Goal: Transaction & Acquisition: Purchase product/service

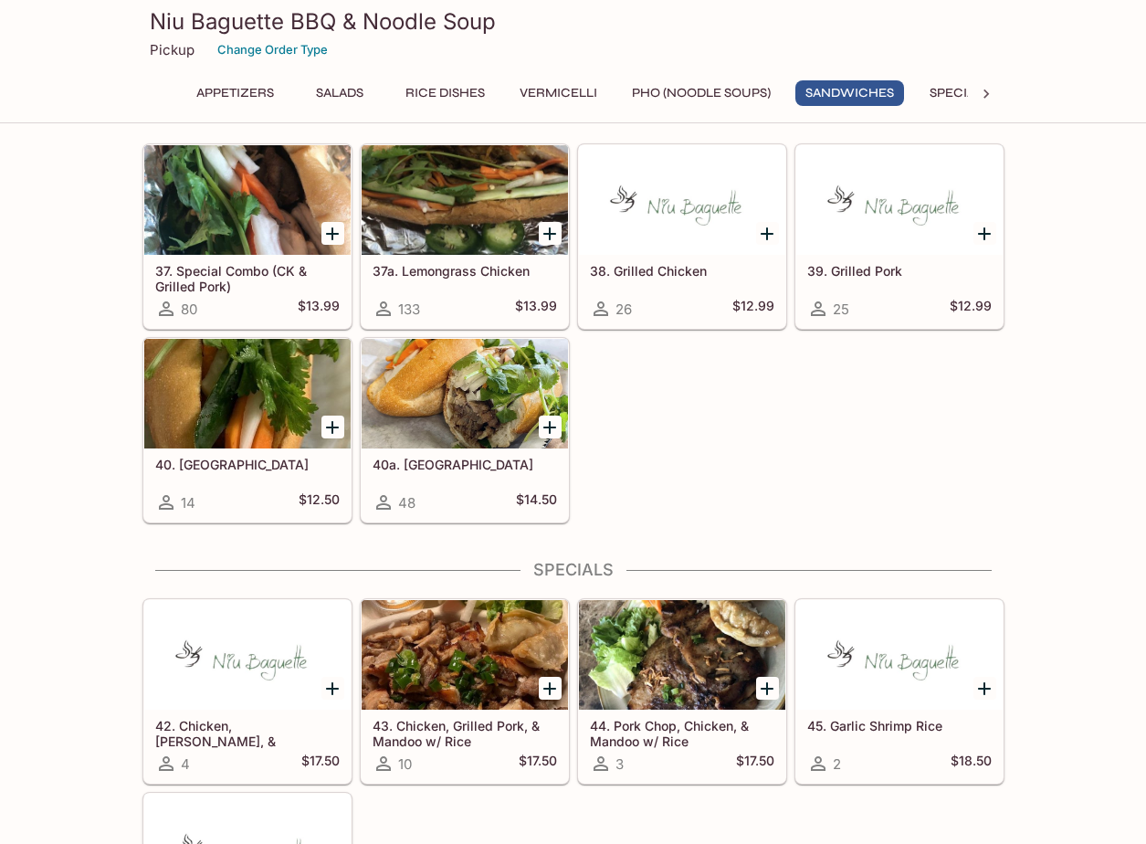
scroll to position [2648, 0]
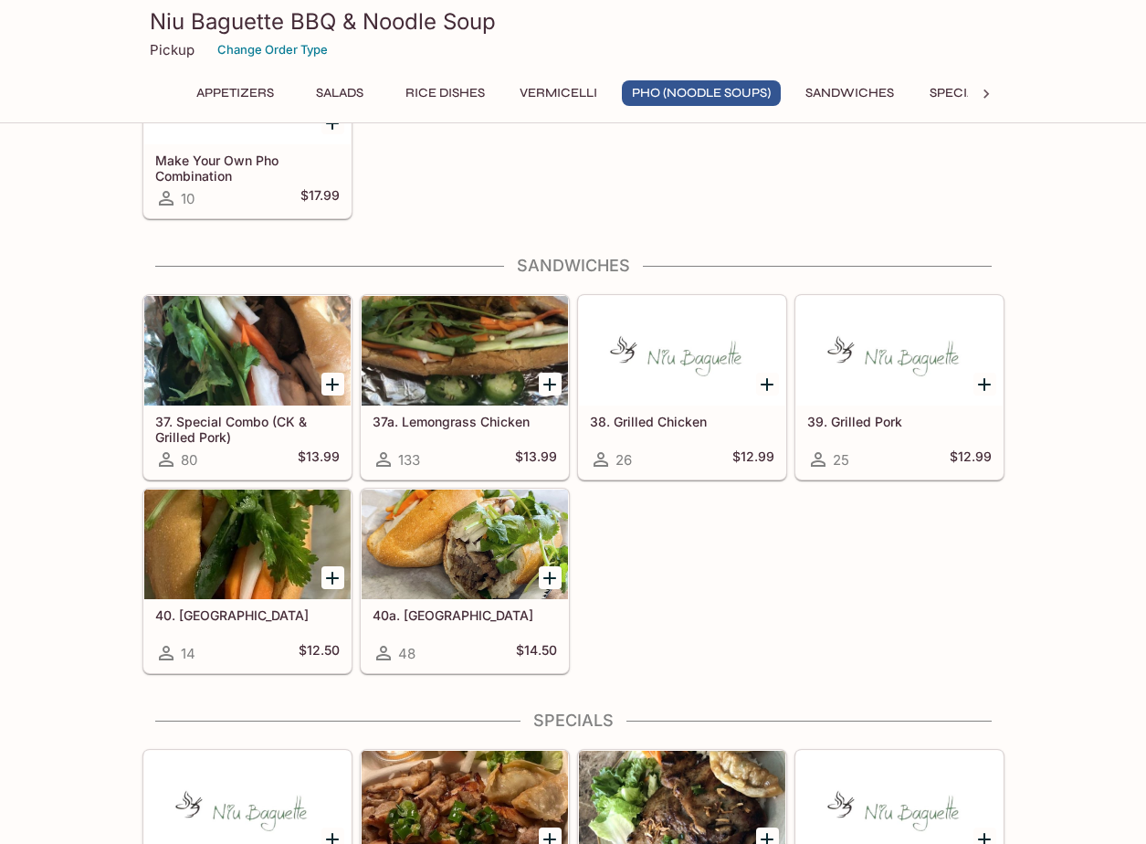
drag, startPoint x: 866, startPoint y: 95, endPoint x: 915, endPoint y: 93, distance: 49.3
click at [866, 95] on button "Sandwiches" at bounding box center [849, 93] width 109 height 26
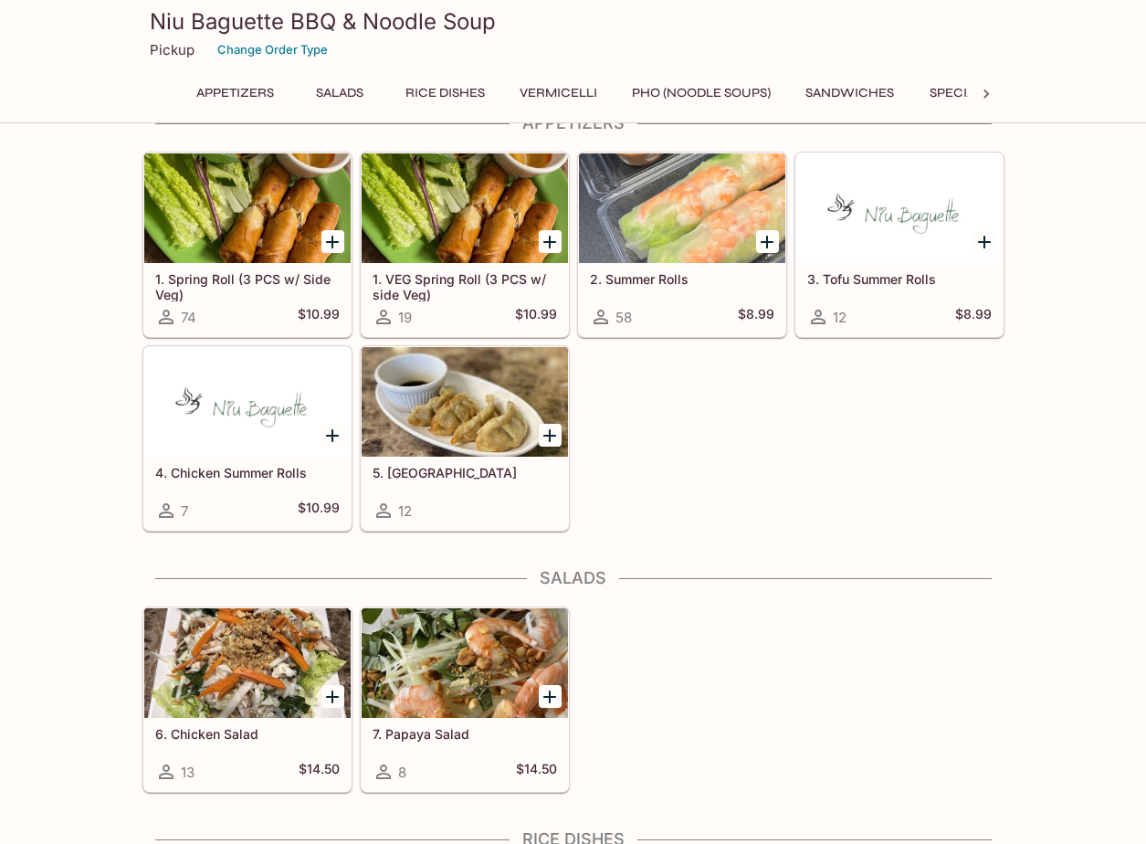
scroll to position [0, 0]
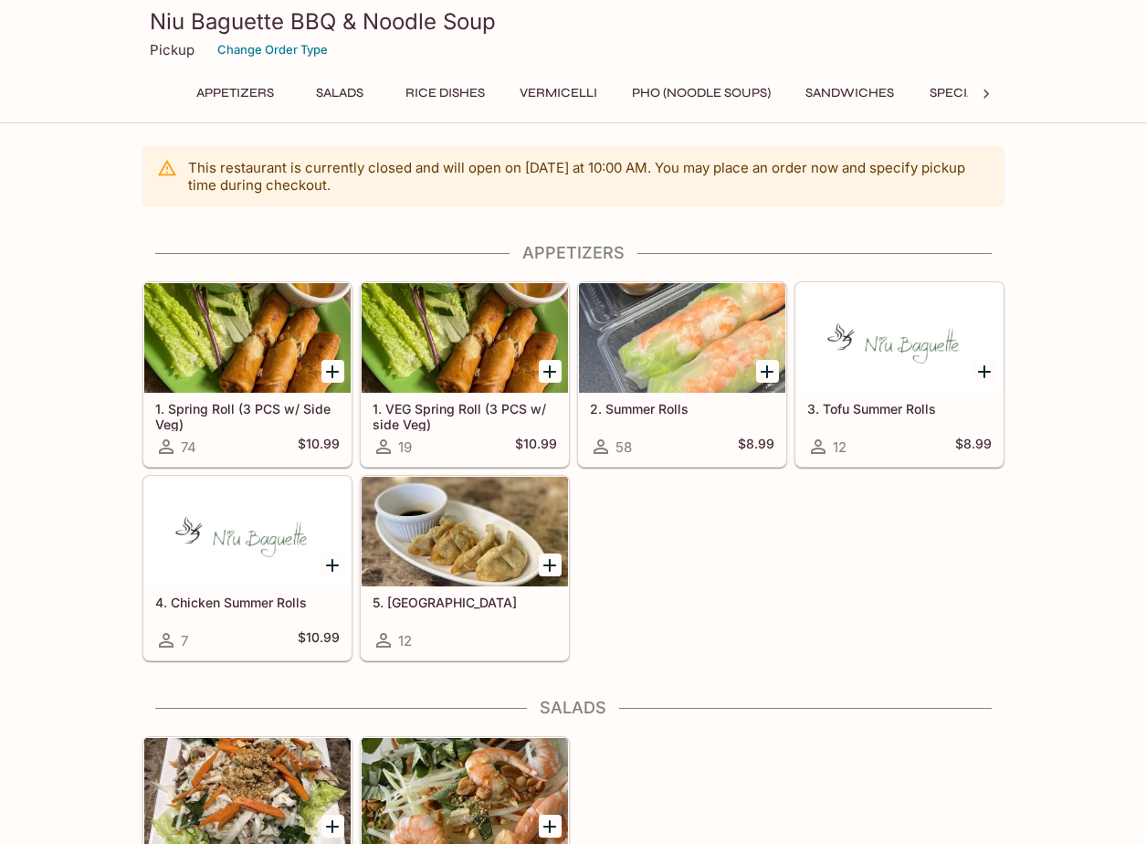
click at [768, 362] on icon "Add 2. Summer Rolls" at bounding box center [767, 372] width 22 height 22
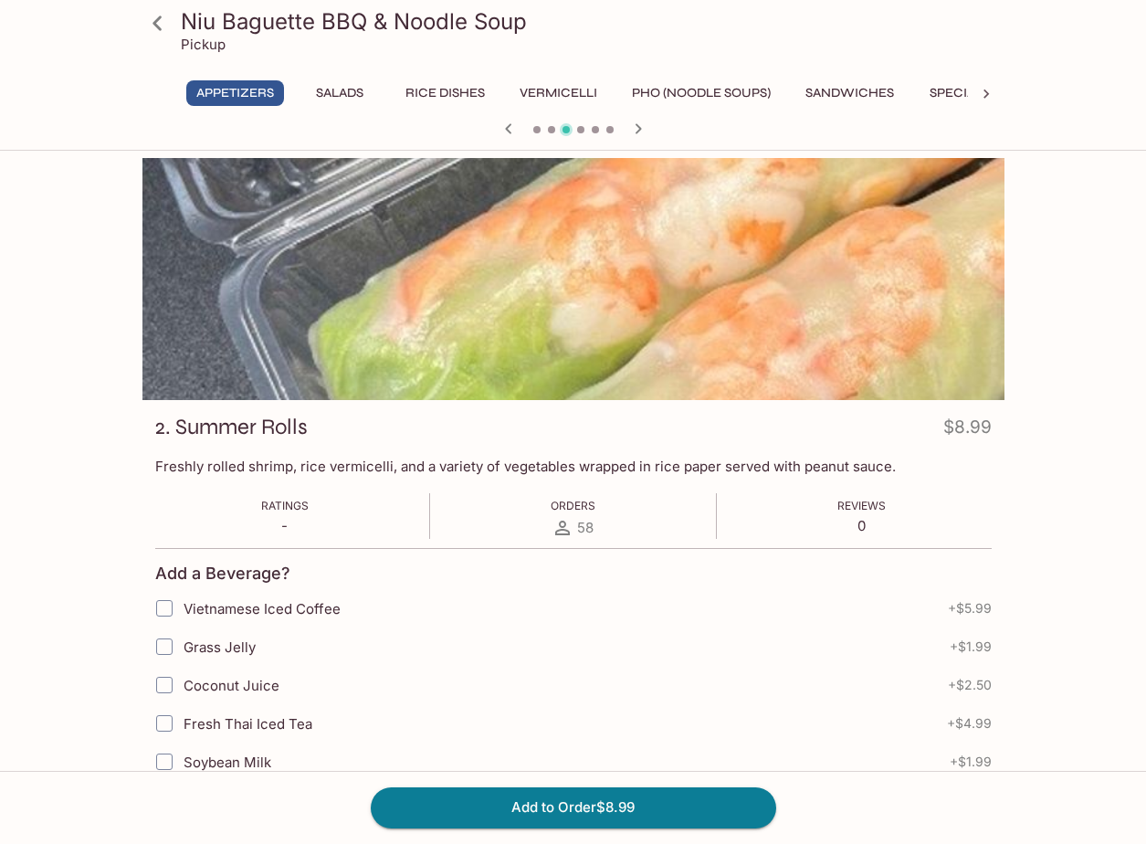
scroll to position [274, 0]
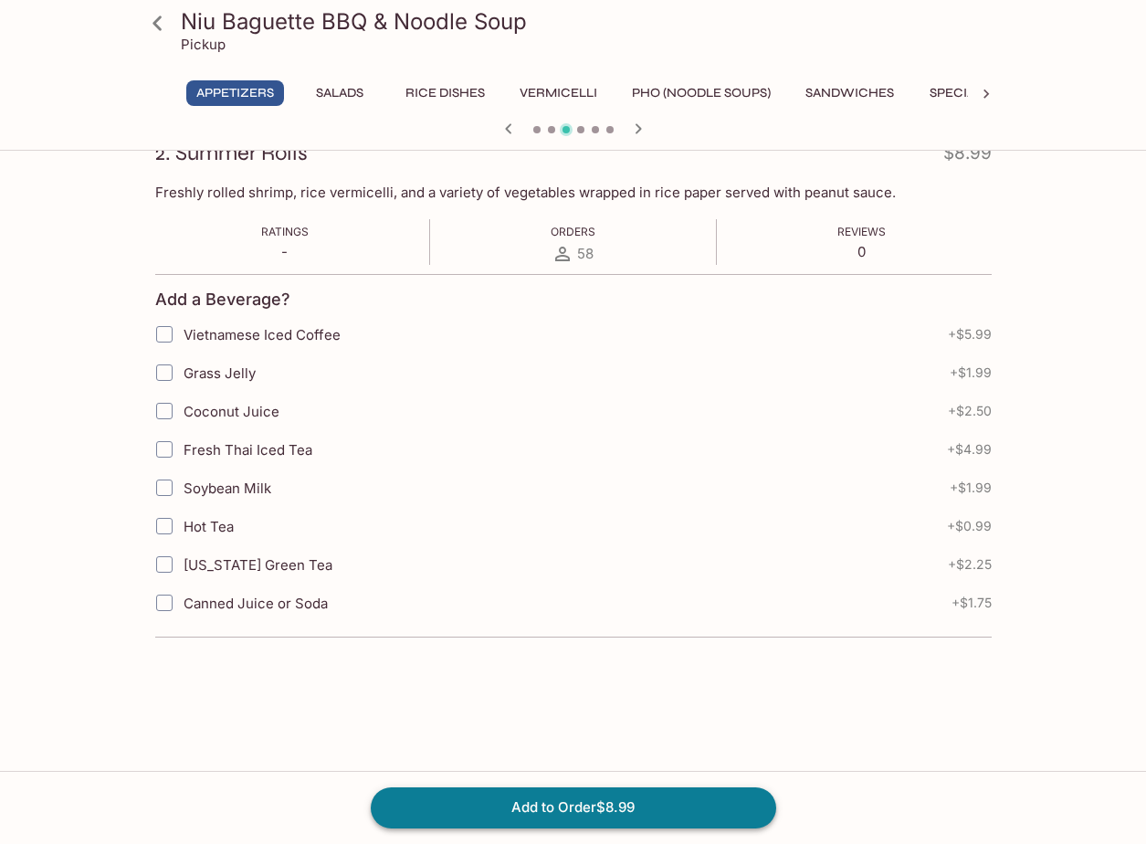
click at [545, 801] on button "Add to Order $8.99" at bounding box center [573, 807] width 405 height 40
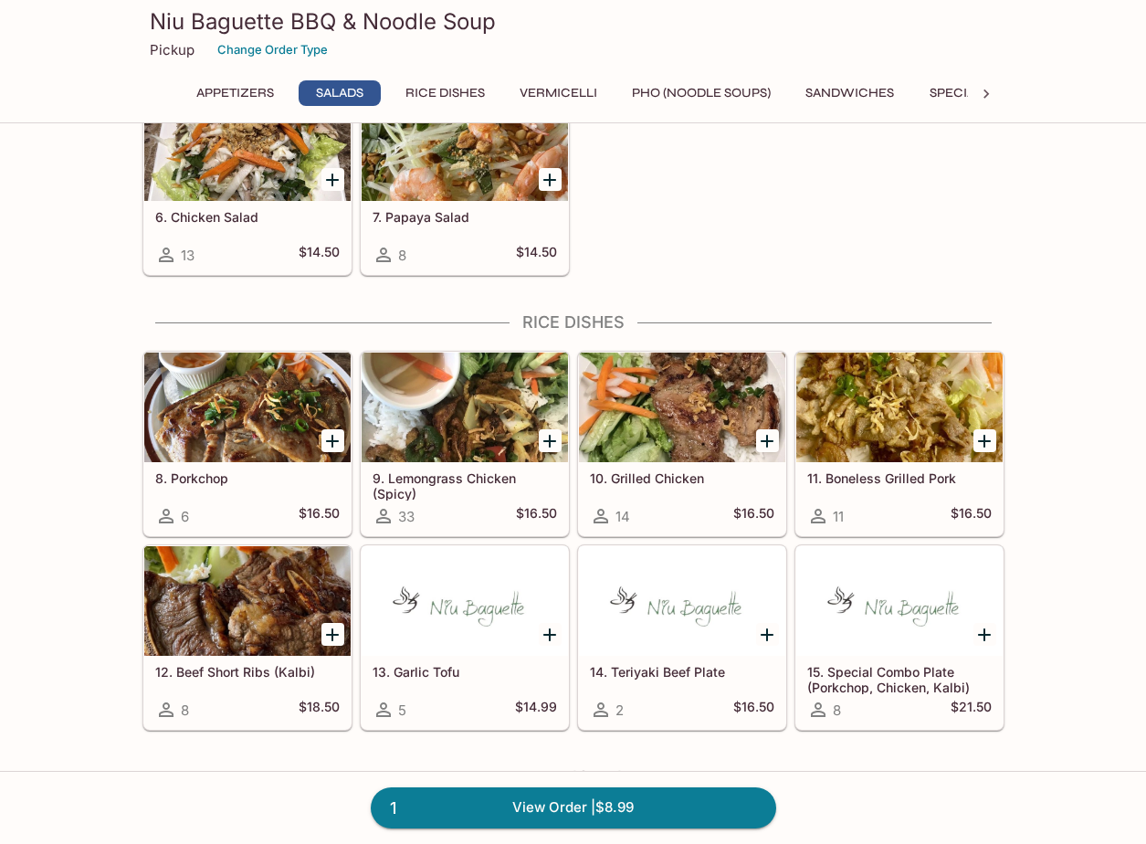
scroll to position [822, 0]
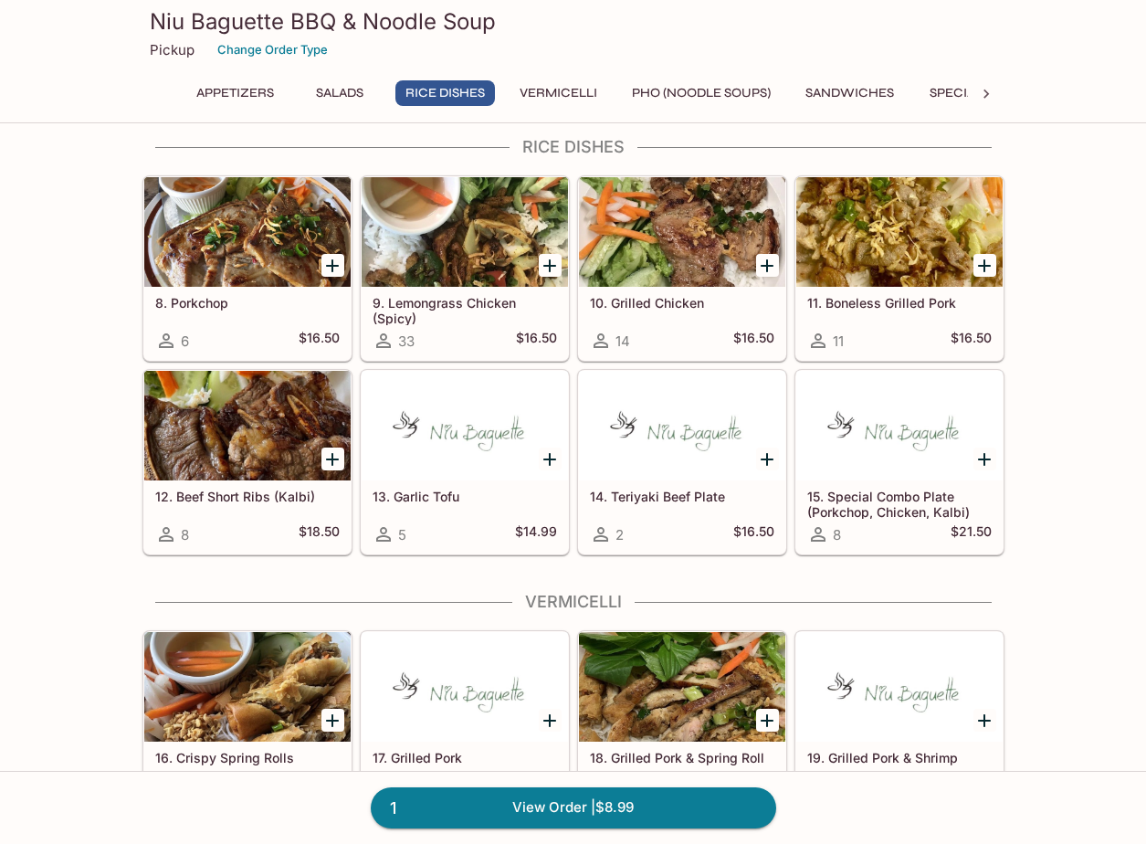
click at [772, 255] on icon "Add 10. Grilled Chicken" at bounding box center [767, 266] width 22 height 22
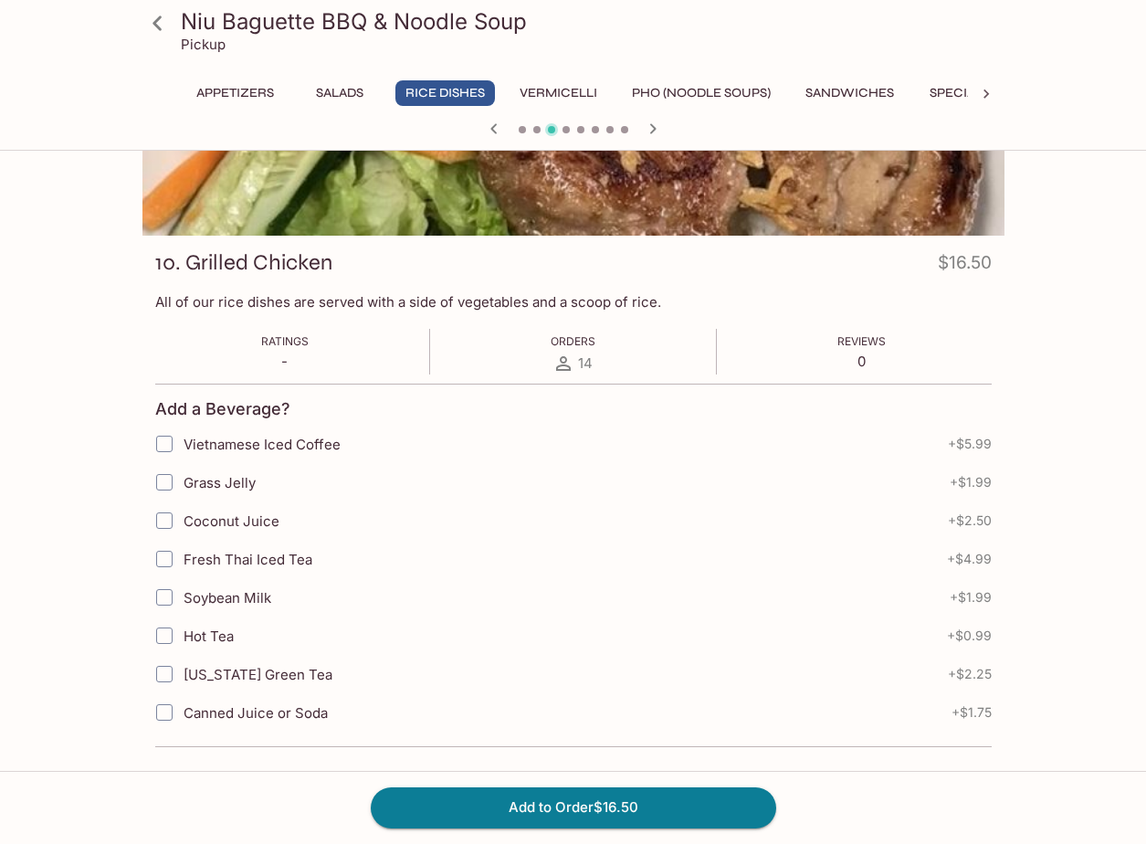
scroll to position [168, 0]
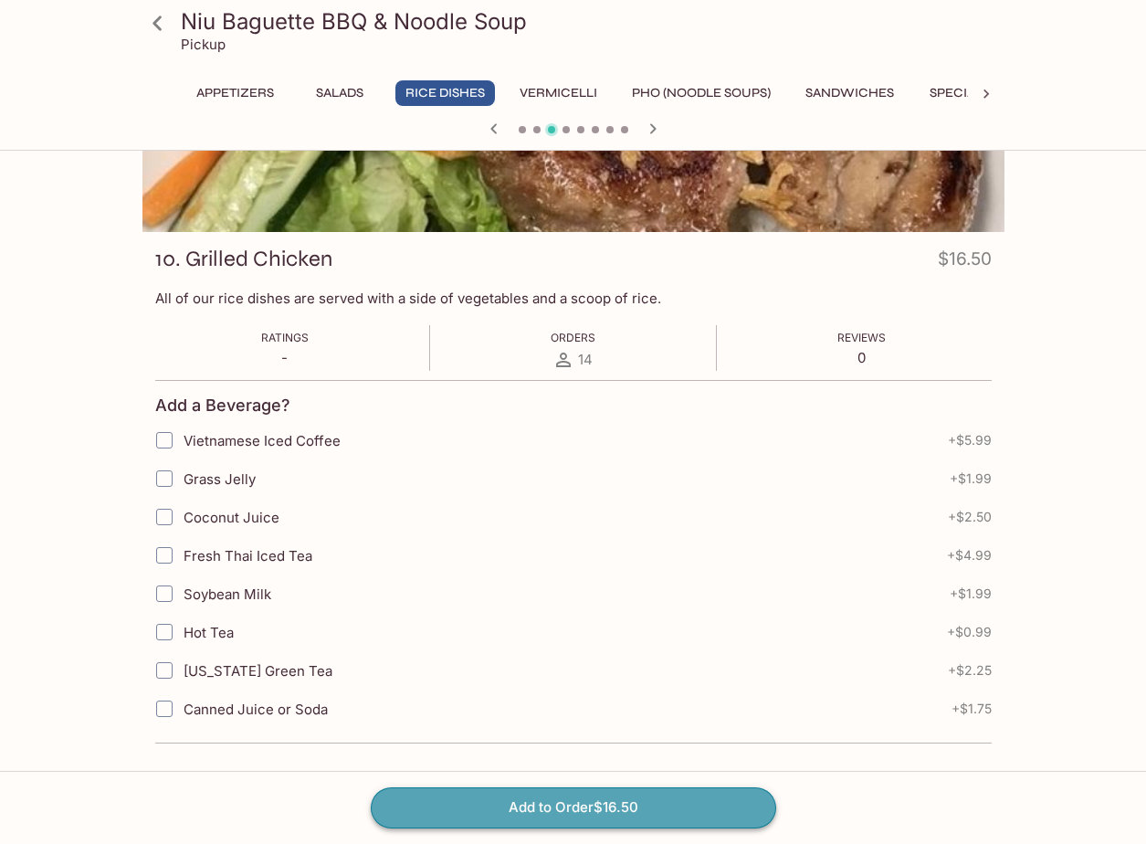
click at [645, 812] on button "Add to Order $16.50" at bounding box center [573, 807] width 405 height 40
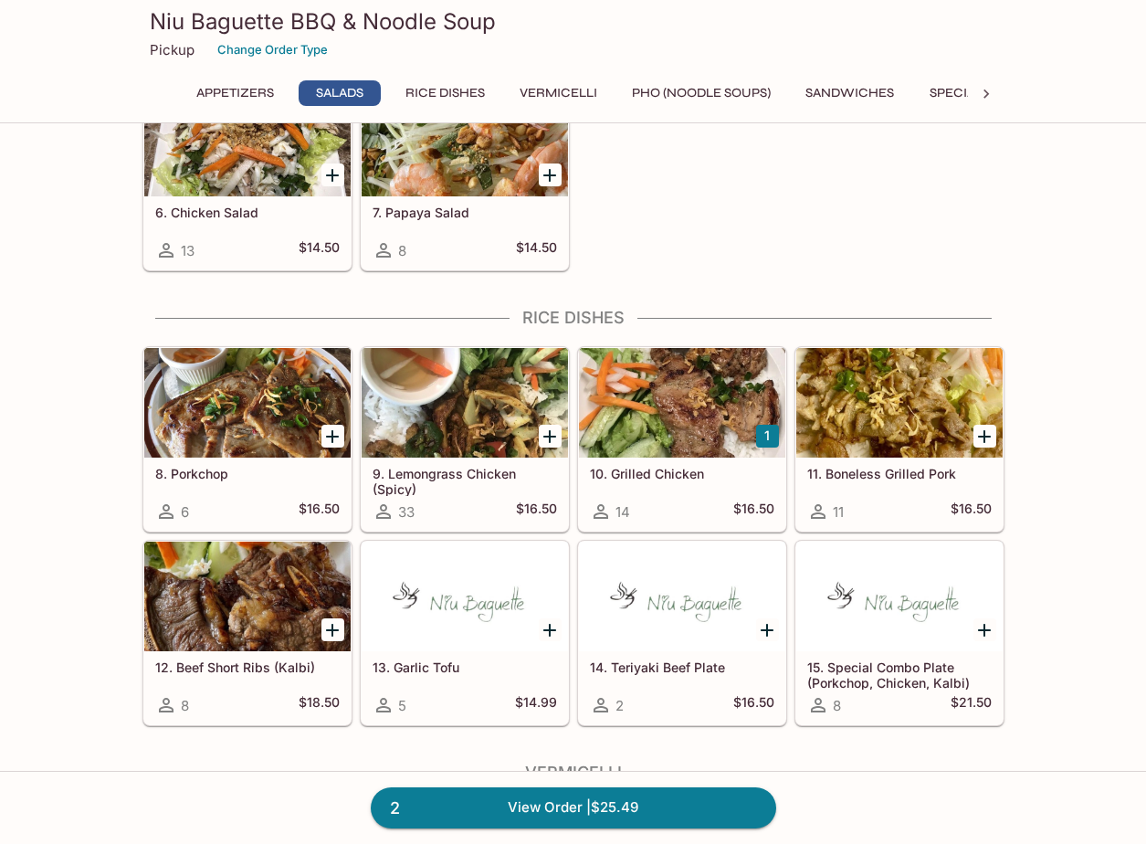
scroll to position [822, 0]
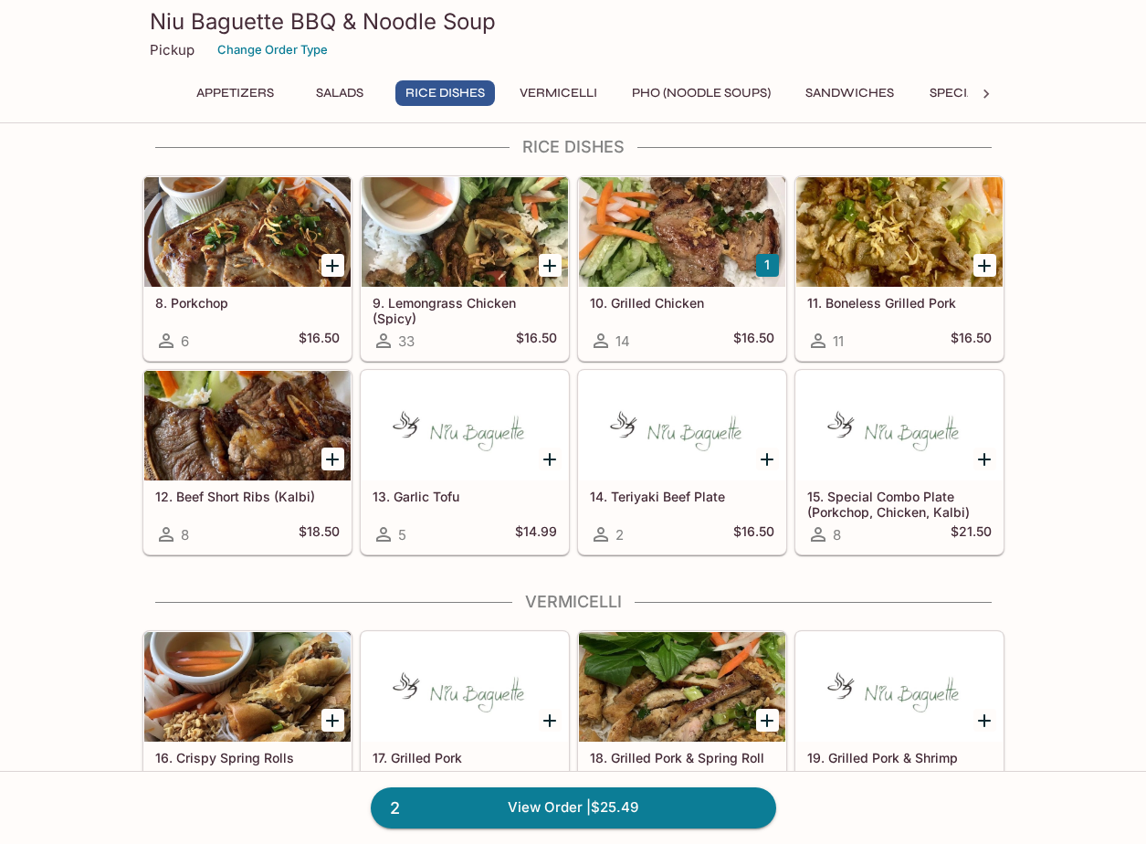
click at [552, 268] on icon "Add 9. Lemongrass Chicken (Spicy)" at bounding box center [550, 266] width 22 height 22
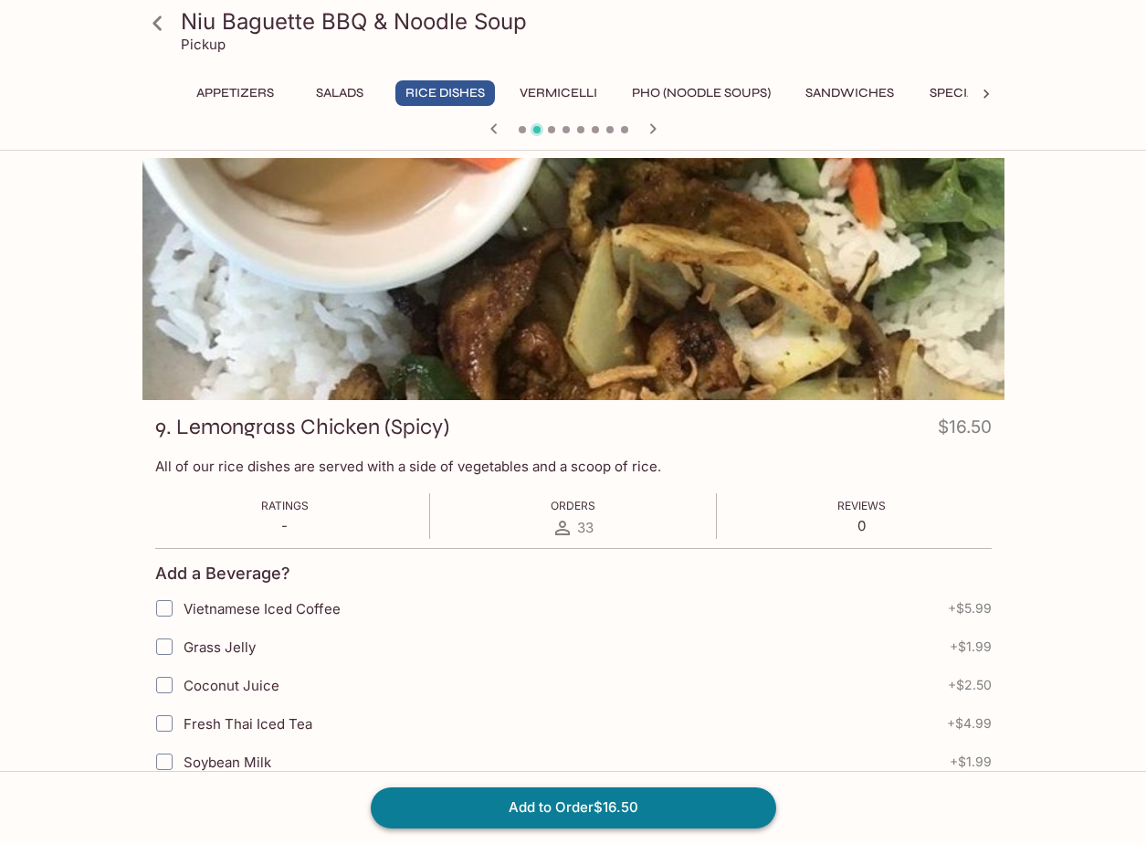
click at [567, 811] on button "Add to Order $16.50" at bounding box center [573, 807] width 405 height 40
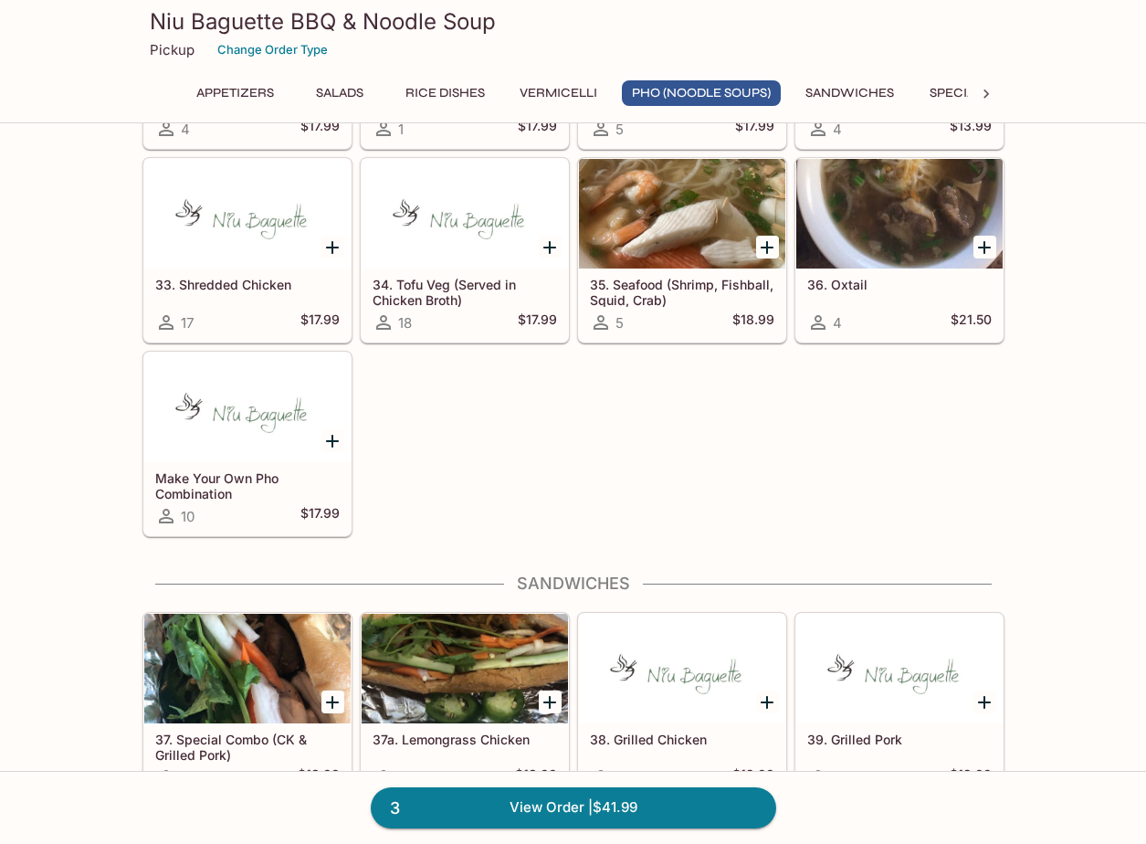
scroll to position [2465, 0]
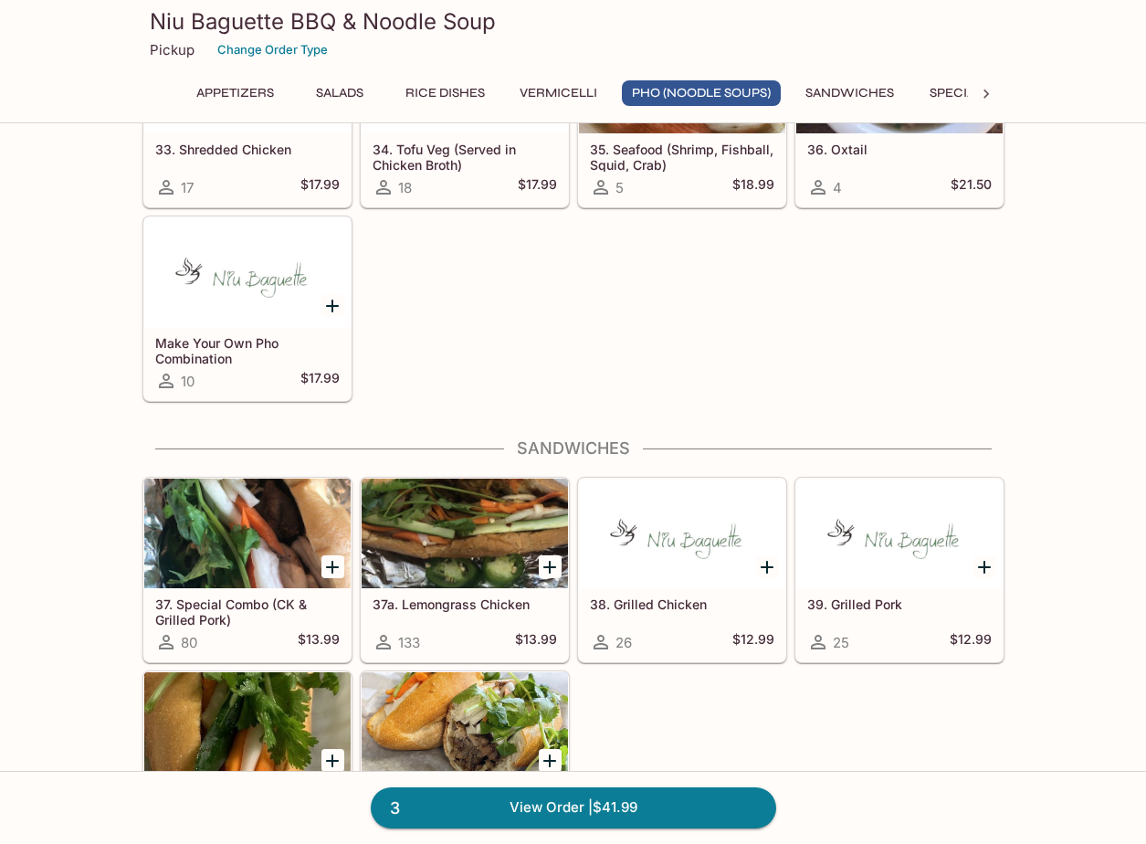
click at [546, 568] on icon "Add 37a. Lemongrass Chicken" at bounding box center [550, 567] width 22 height 22
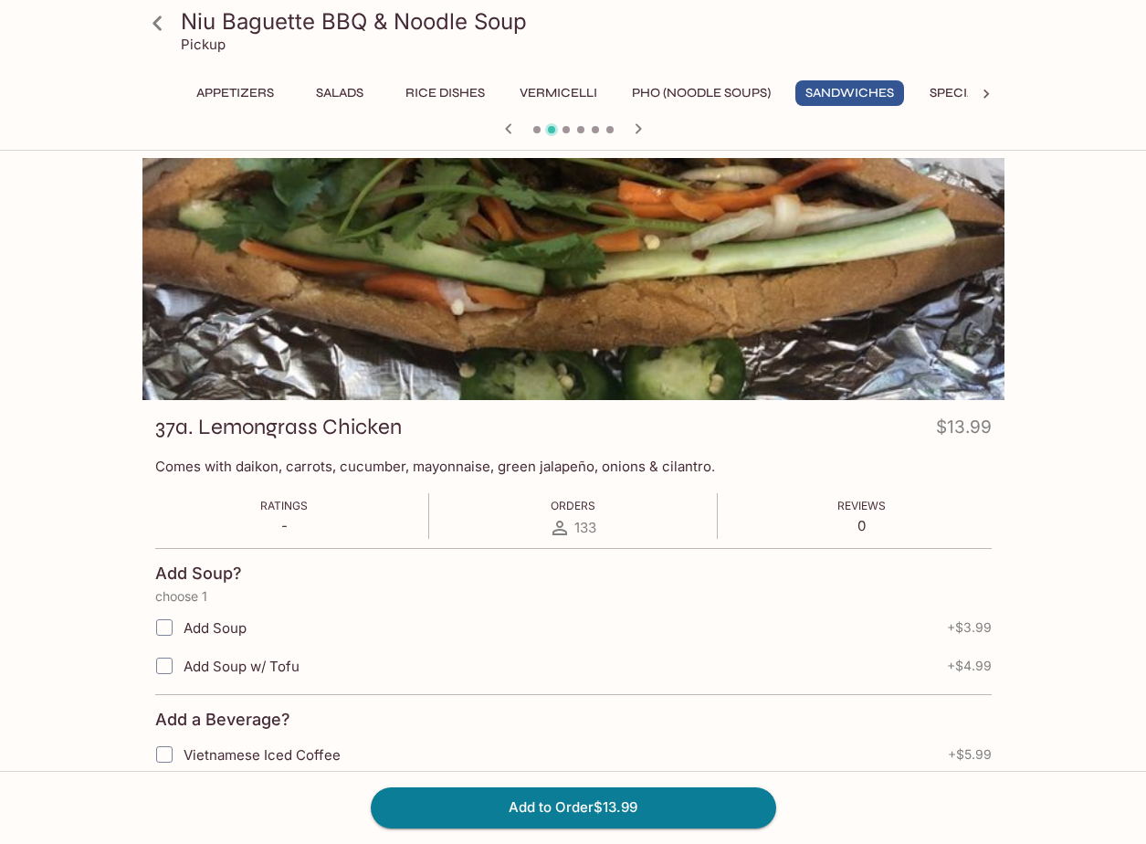
scroll to position [314, 0]
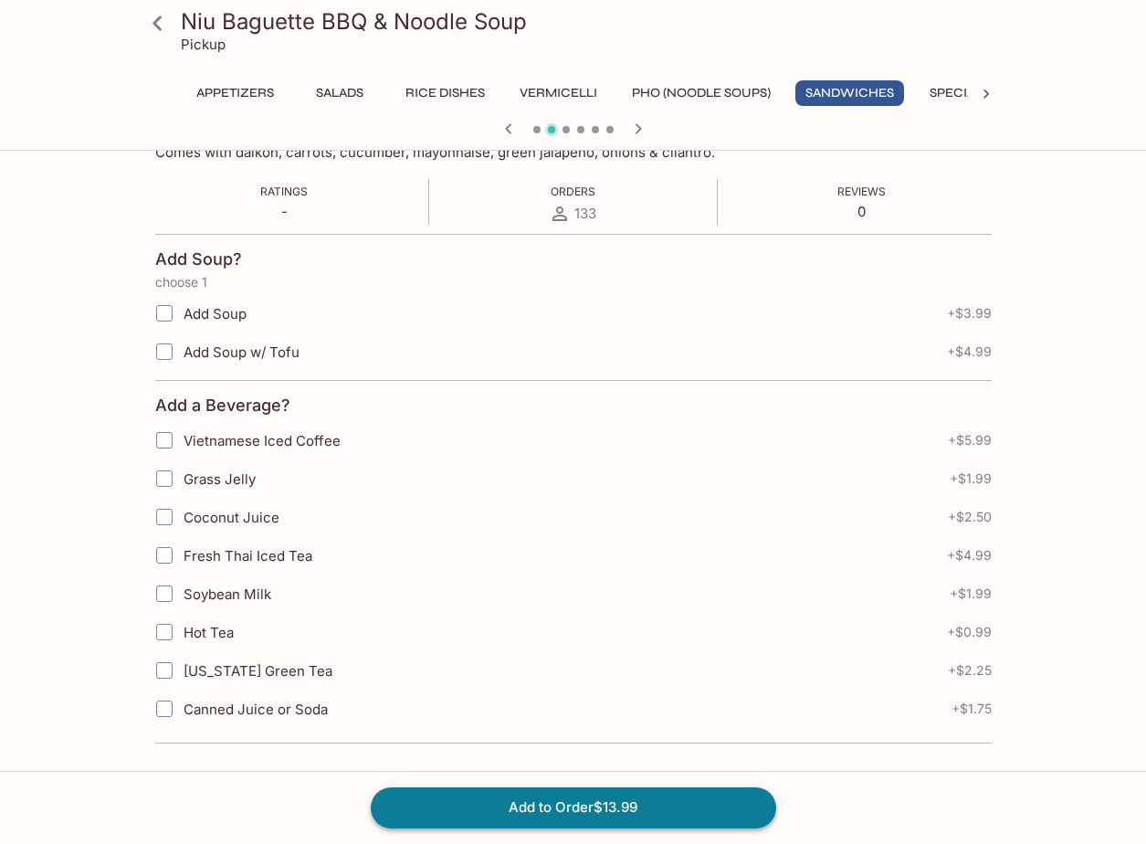
click at [607, 804] on button "Add to Order $13.99" at bounding box center [573, 807] width 405 height 40
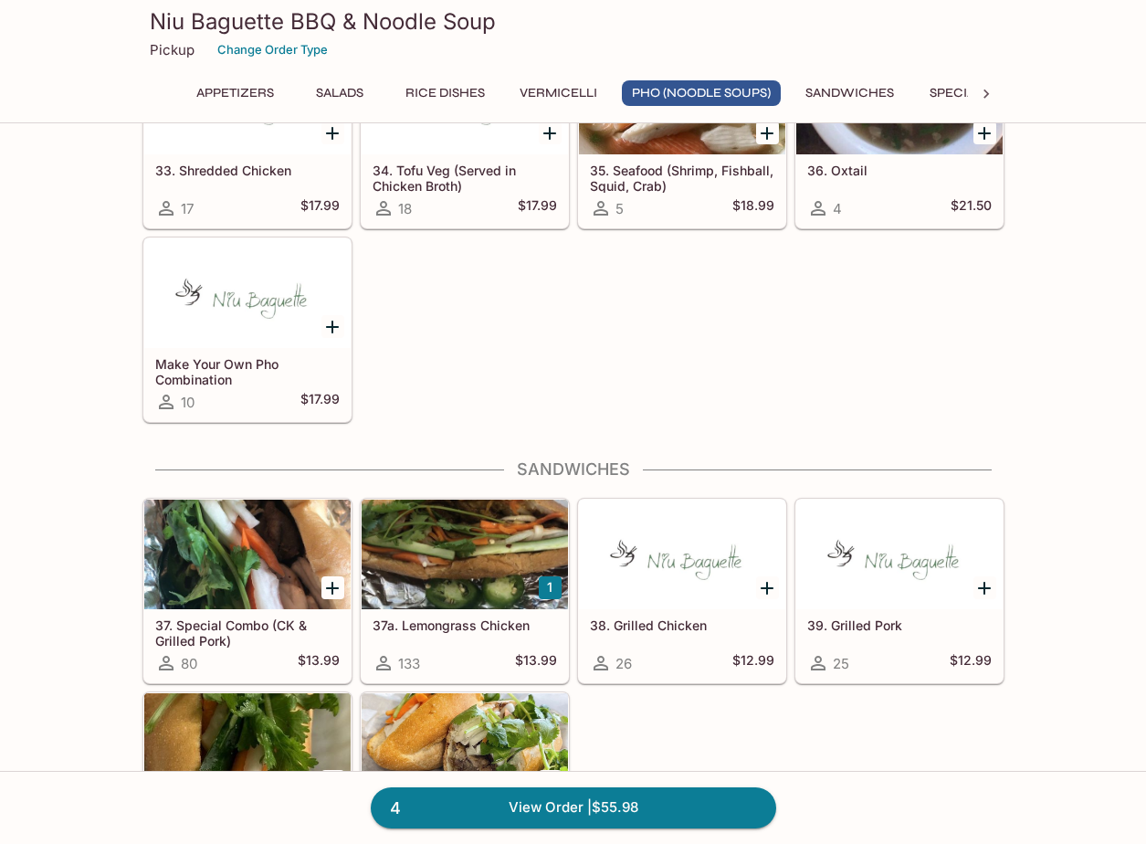
scroll to position [2465, 0]
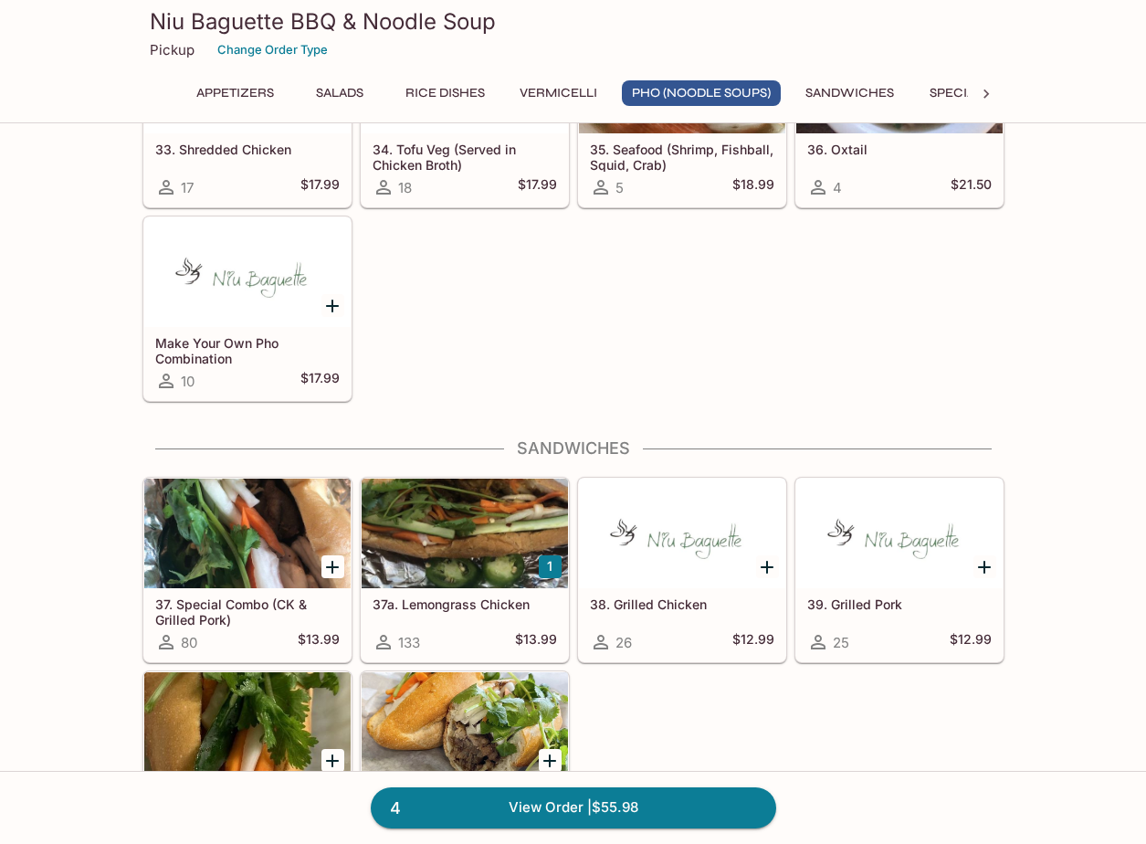
click at [989, 566] on icon "Add 39. Grilled Pork" at bounding box center [984, 567] width 13 height 13
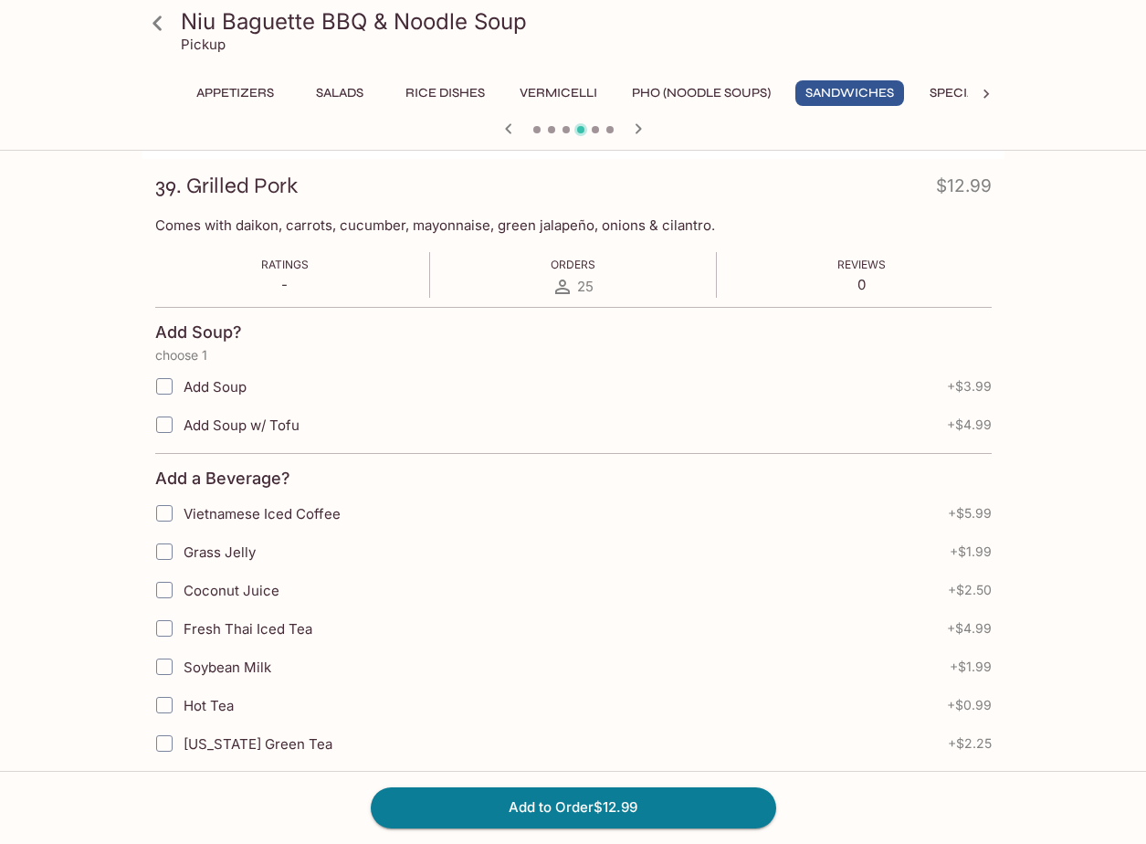
scroll to position [314, 0]
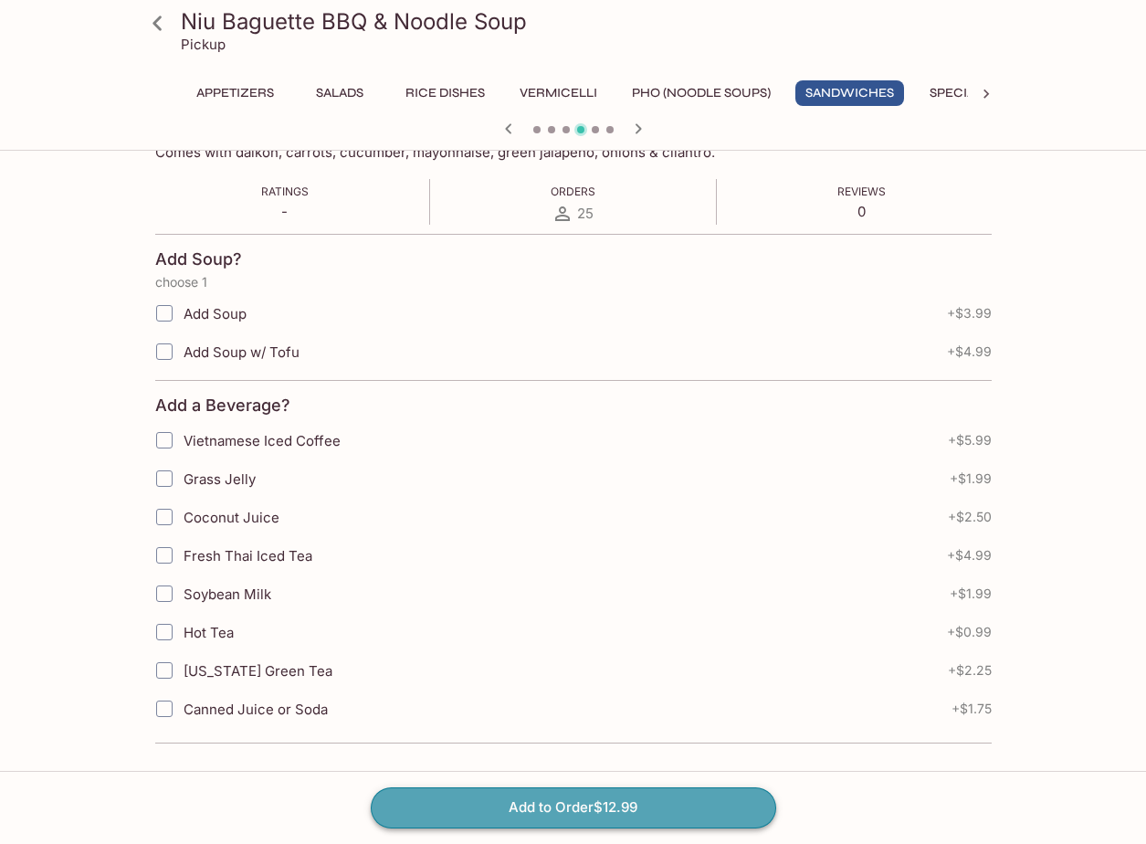
click at [565, 806] on button "Add to Order $12.99" at bounding box center [573, 807] width 405 height 40
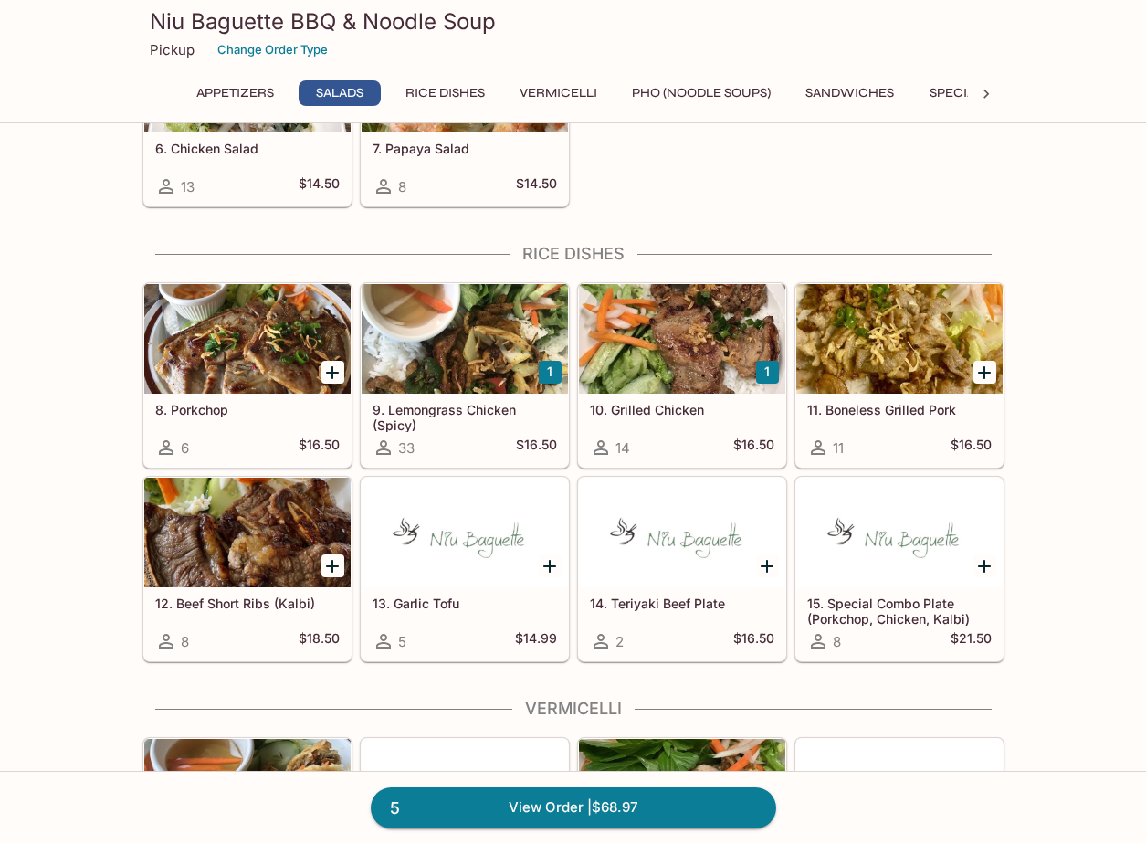
scroll to position [548, 0]
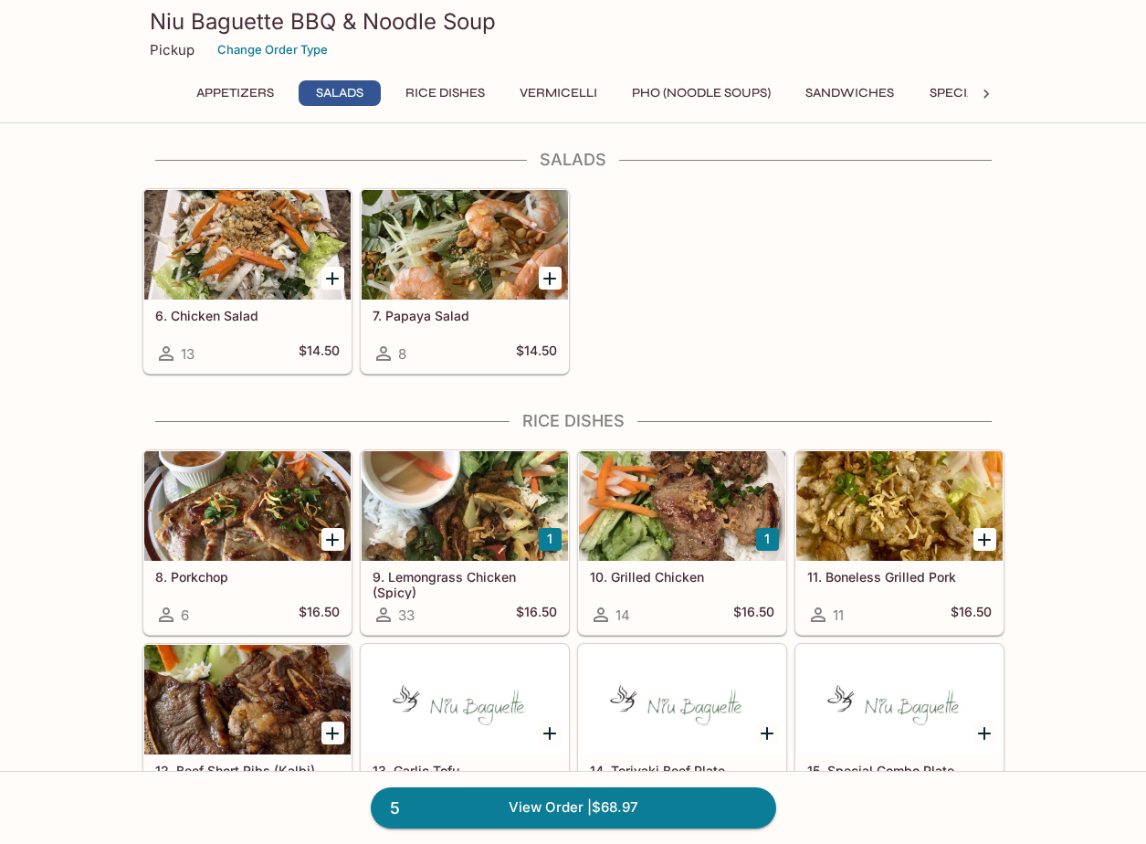
click at [478, 482] on div at bounding box center [465, 506] width 206 height 110
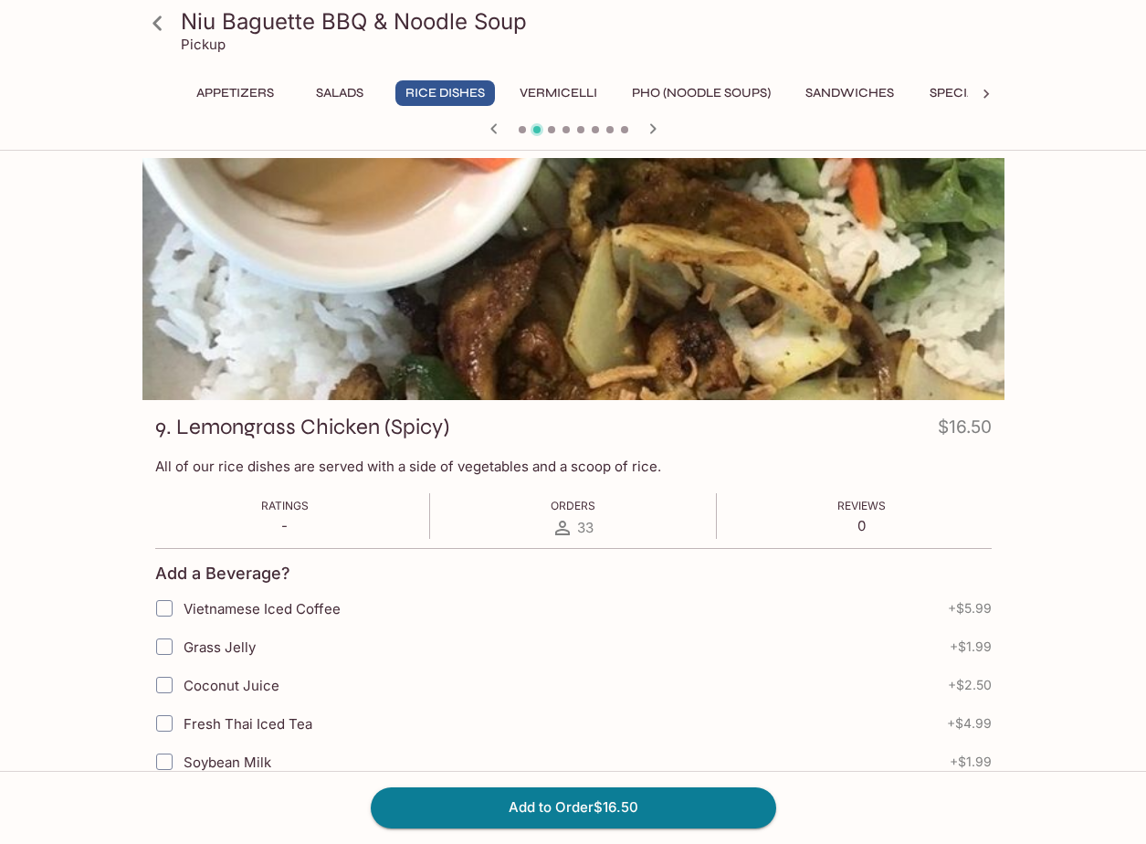
click at [160, 24] on icon at bounding box center [158, 23] width 32 height 32
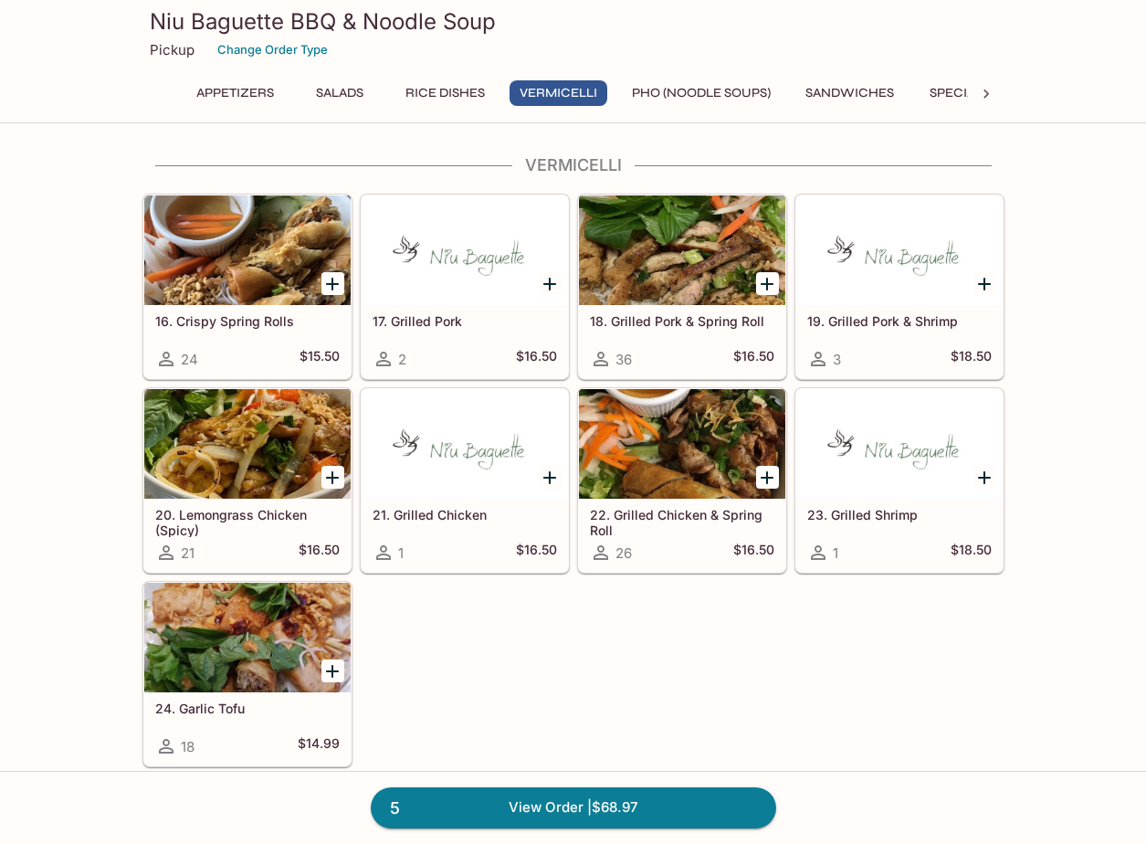
scroll to position [1278, 0]
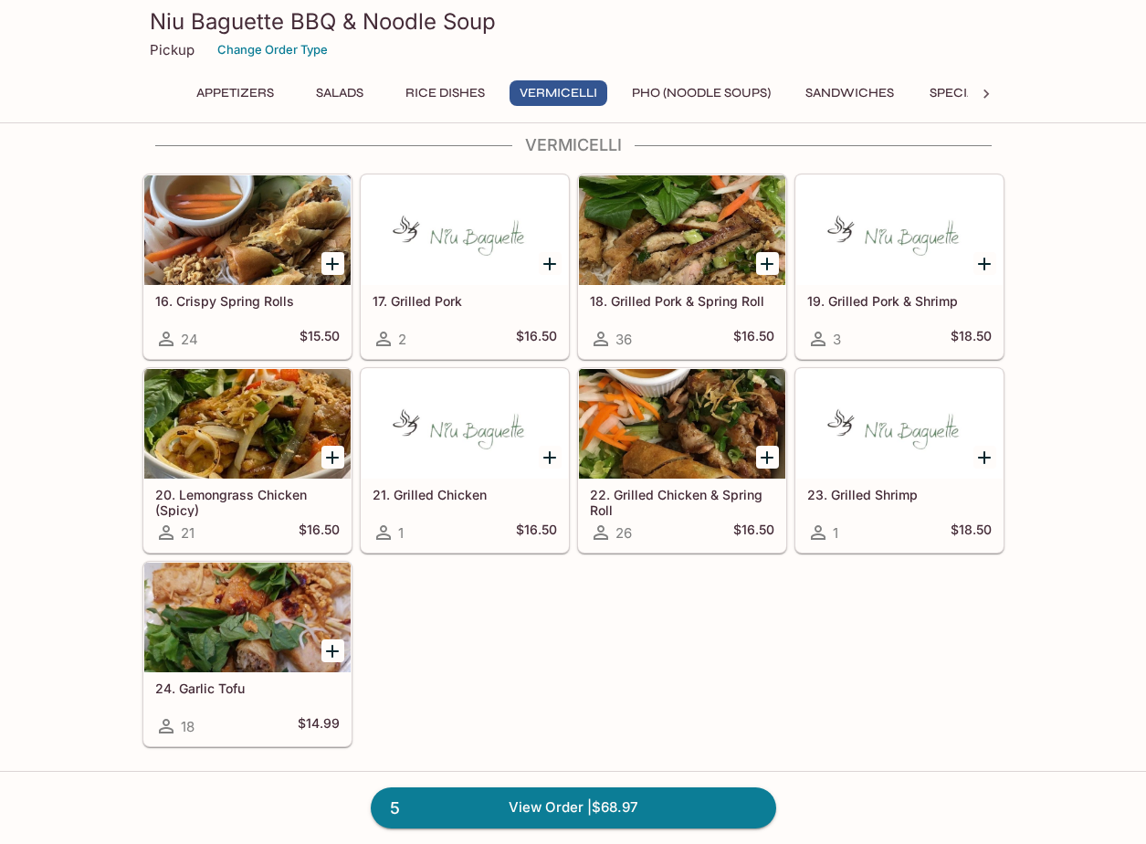
click at [338, 451] on icon "Add 20. Lemongrass Chicken (Spicy)" at bounding box center [332, 457] width 22 height 22
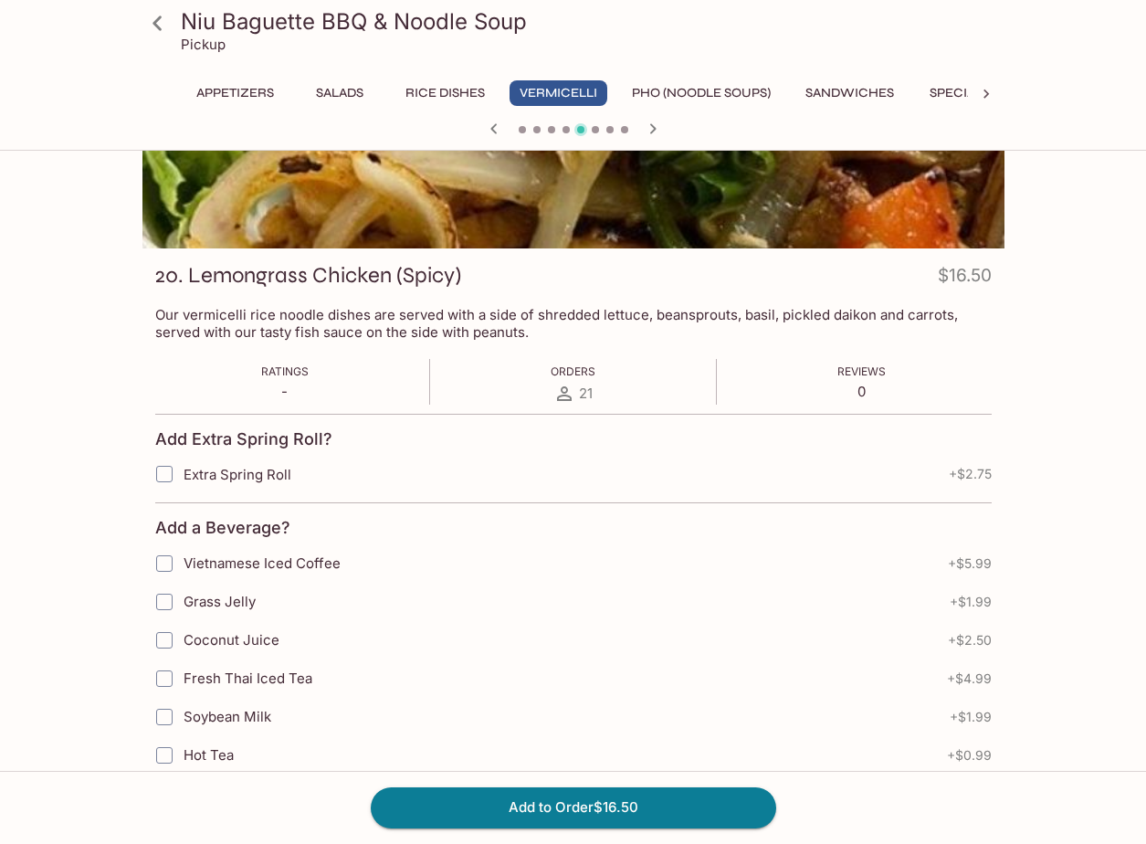
scroll to position [274, 0]
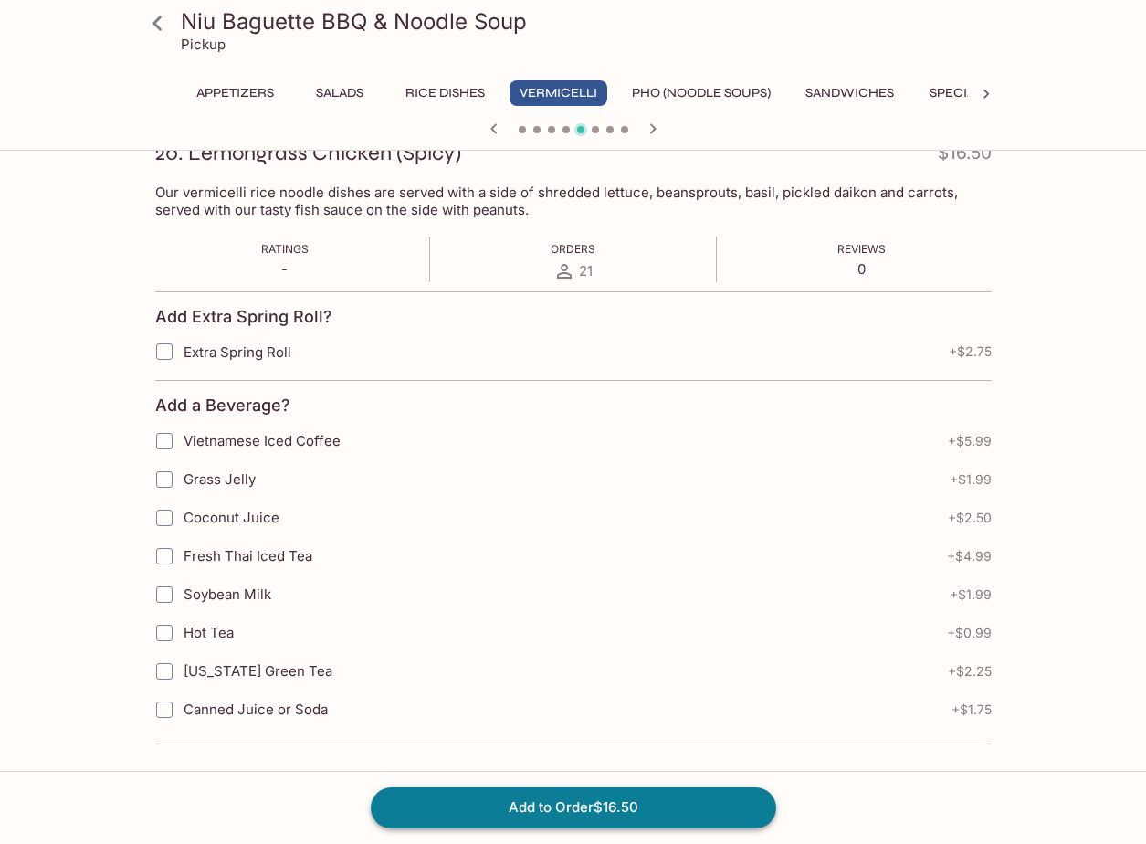
click at [581, 806] on button "Add to Order $16.50" at bounding box center [573, 807] width 405 height 40
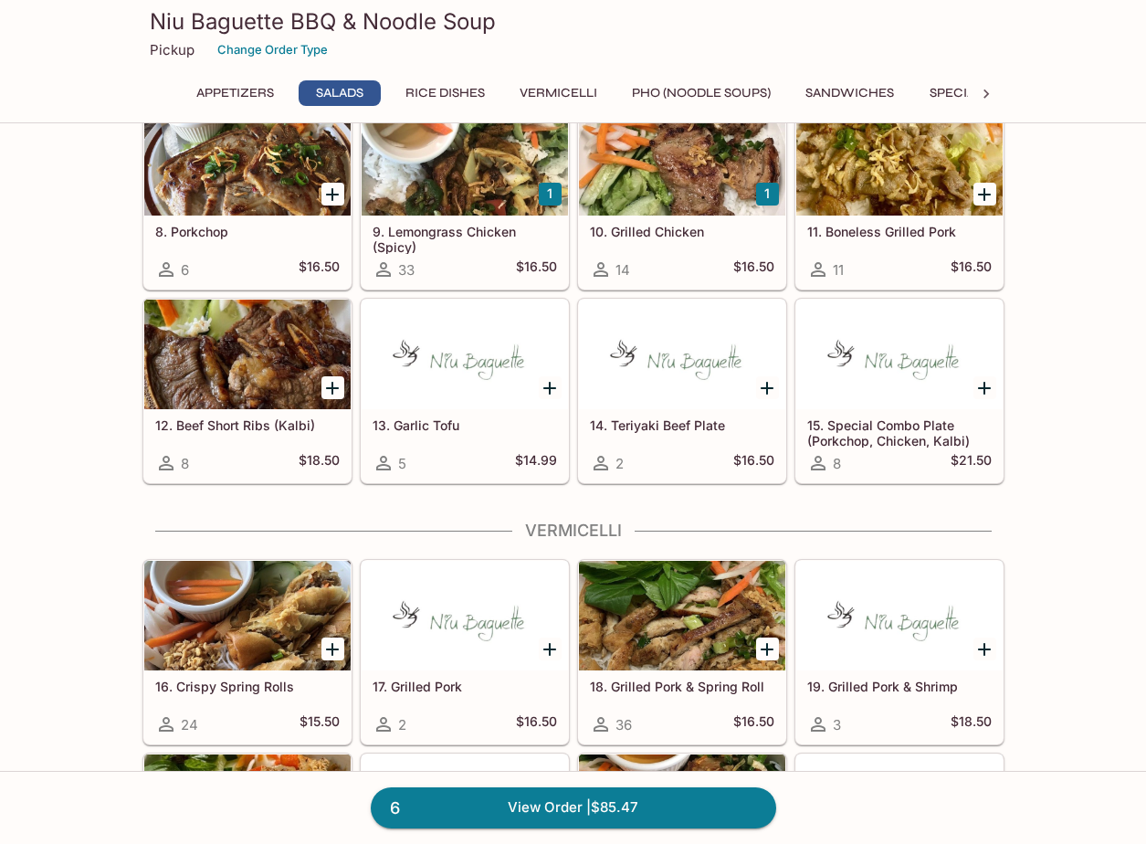
scroll to position [913, 0]
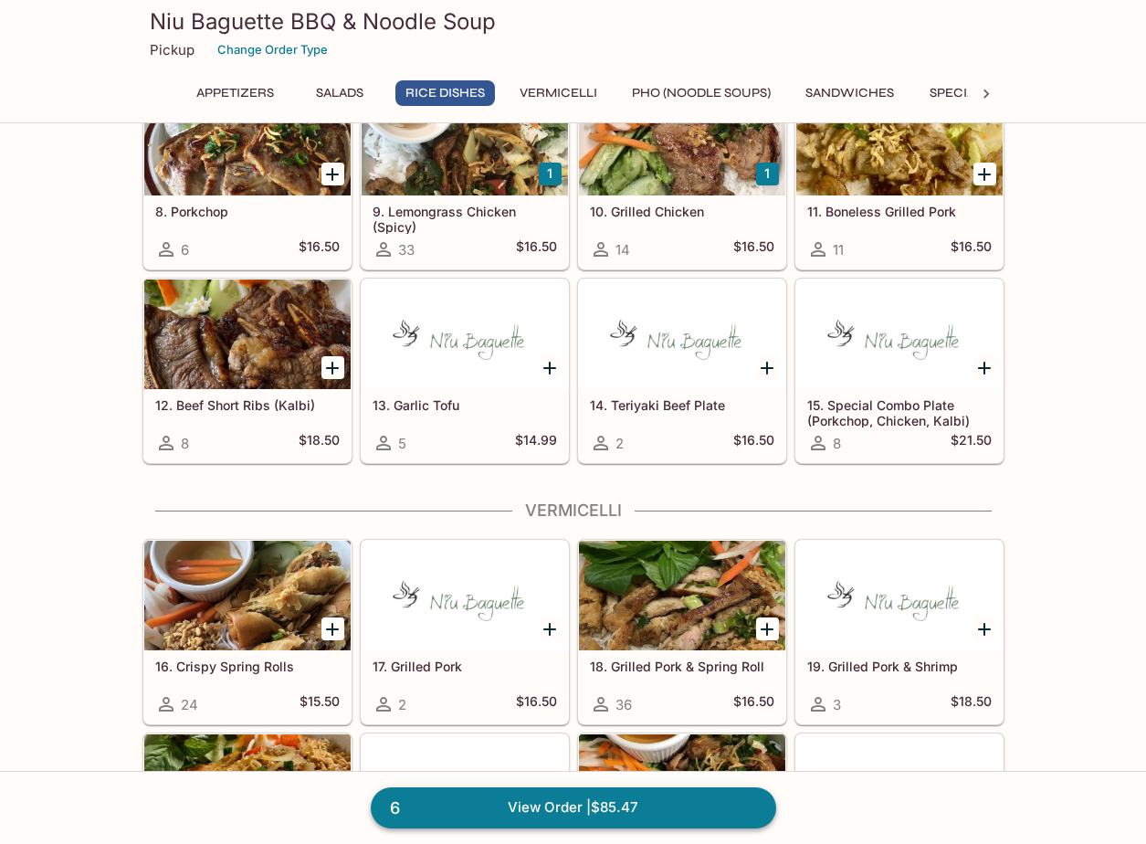
click at [593, 806] on link "6 View Order | $85.47" at bounding box center [573, 807] width 405 height 40
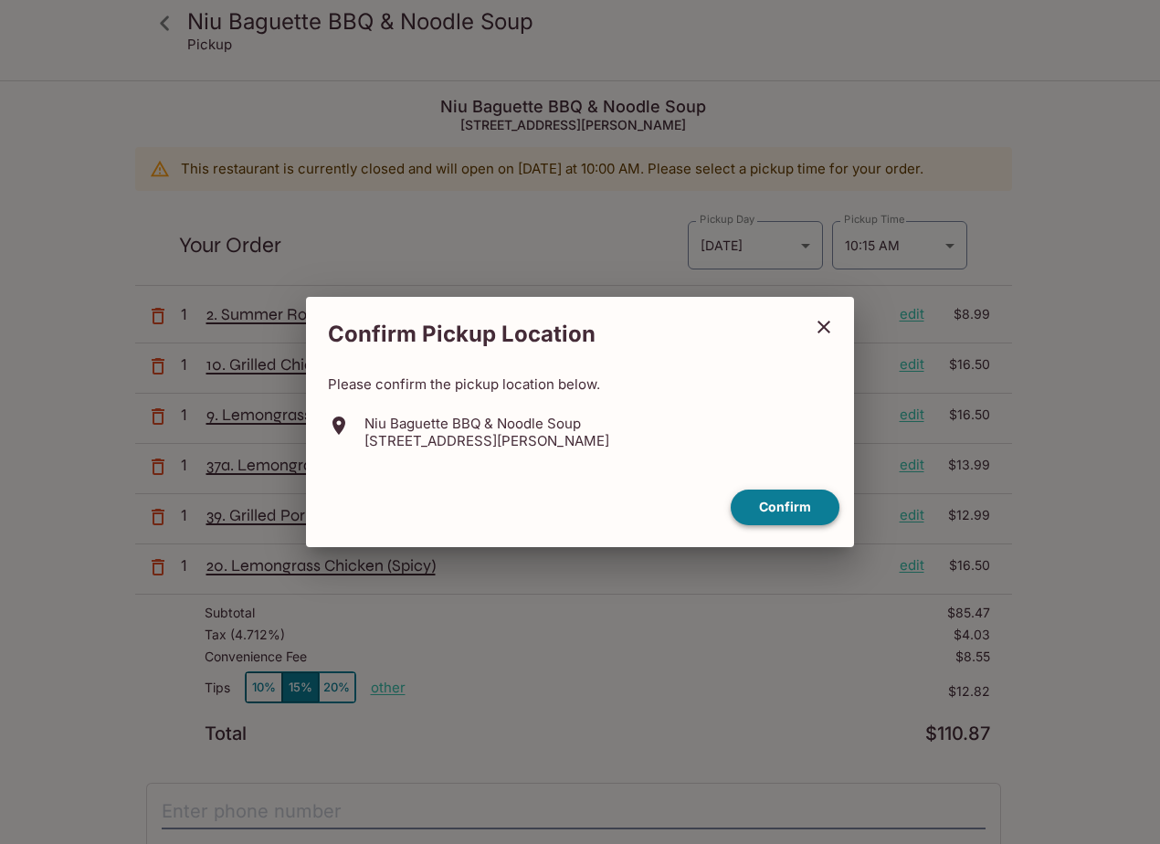
click at [797, 497] on button "Confirm" at bounding box center [784, 507] width 109 height 36
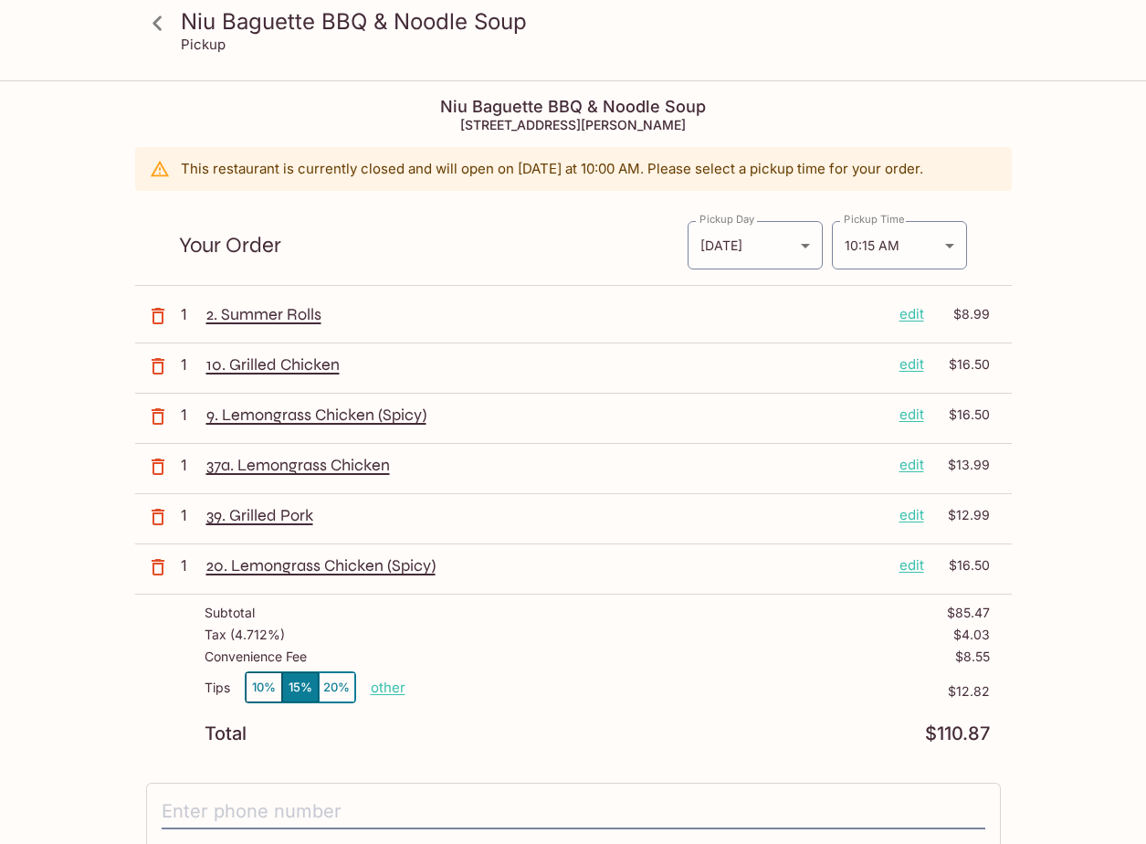
click at [787, 216] on div "Pickup Day [DATE] [DATE] Pickup Day Pickup Time 10:15 AM [DATE]T20:15:00.000000…" at bounding box center [827, 237] width 281 height 65
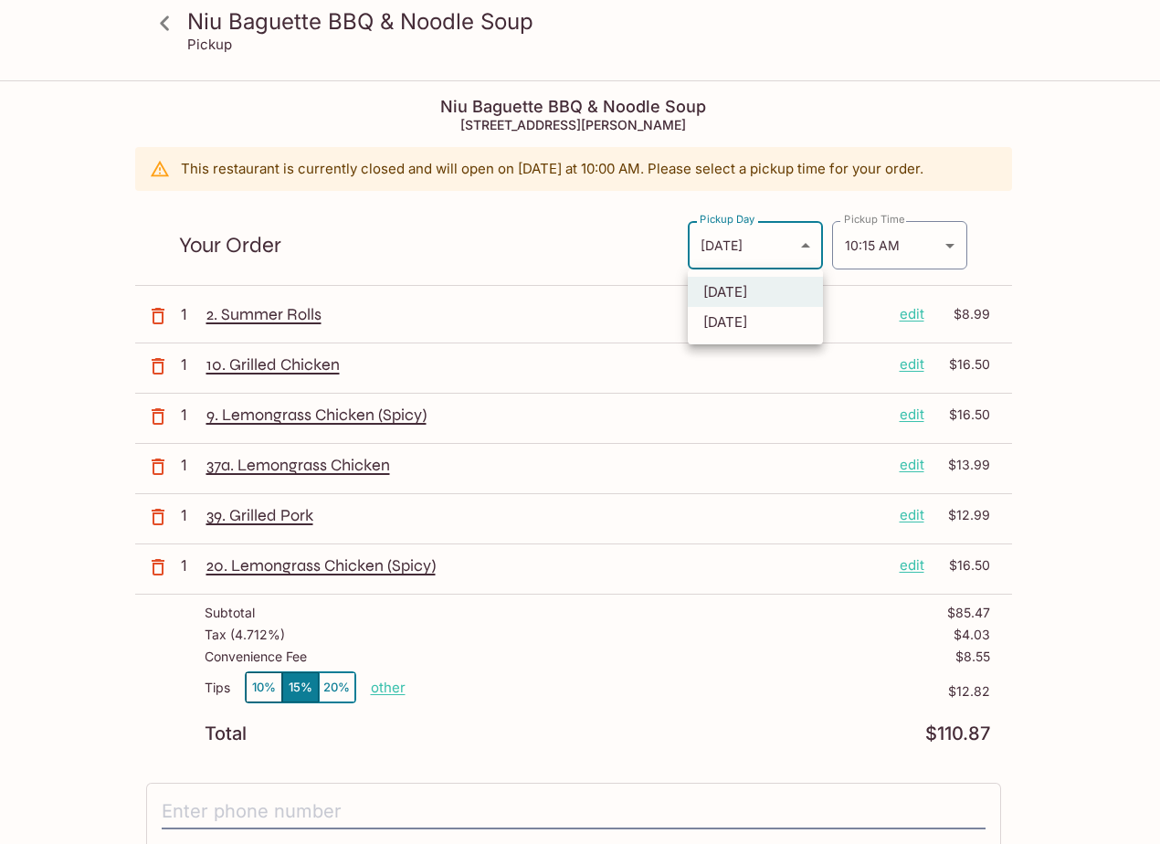
click at [785, 245] on body "Niu Baguette BBQ & Noodle Soup Pickup Niu Baguette BBQ & Noodle Soup [STREET_AD…" at bounding box center [580, 504] width 1160 height 844
click at [756, 322] on li "[DATE]" at bounding box center [755, 322] width 135 height 30
type input "[DATE]"
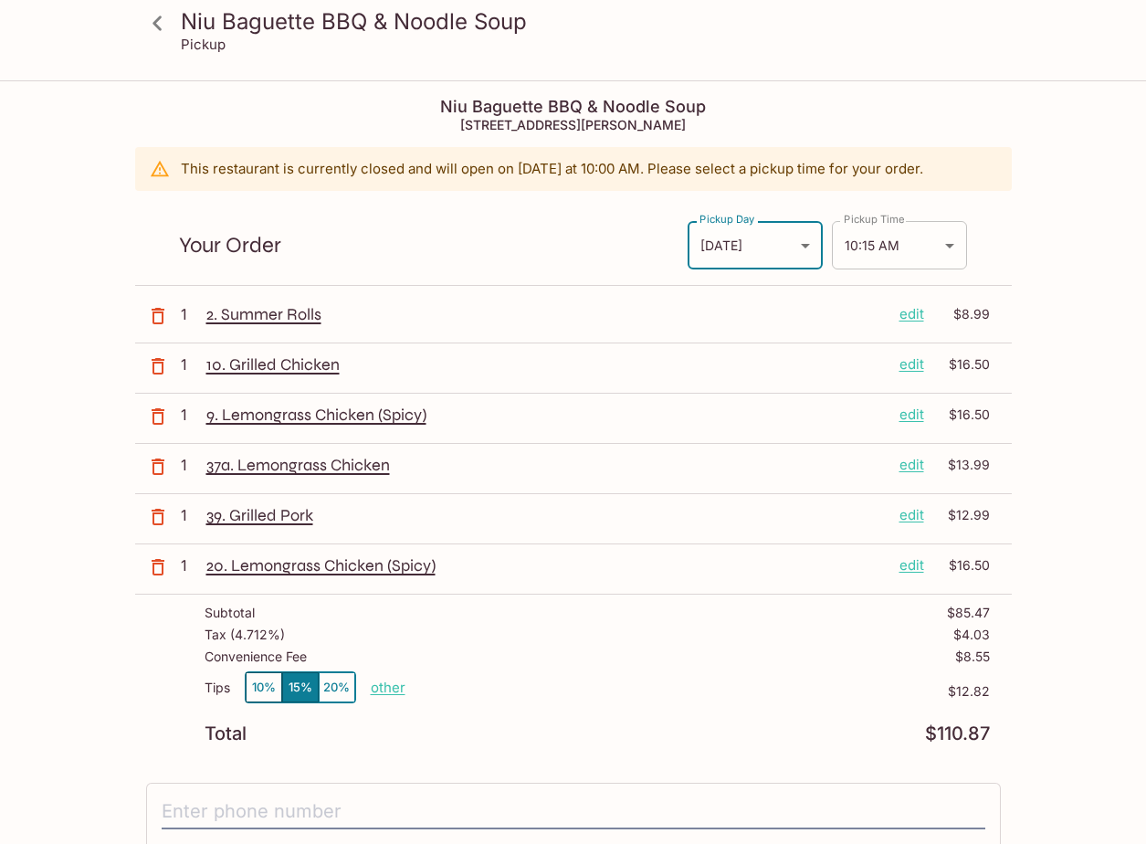
click at [947, 248] on body "Niu Baguette BBQ & Noodle Soup Pickup Niu Baguette BBQ & Noodle Soup [STREET_AD…" at bounding box center [573, 504] width 1146 height 844
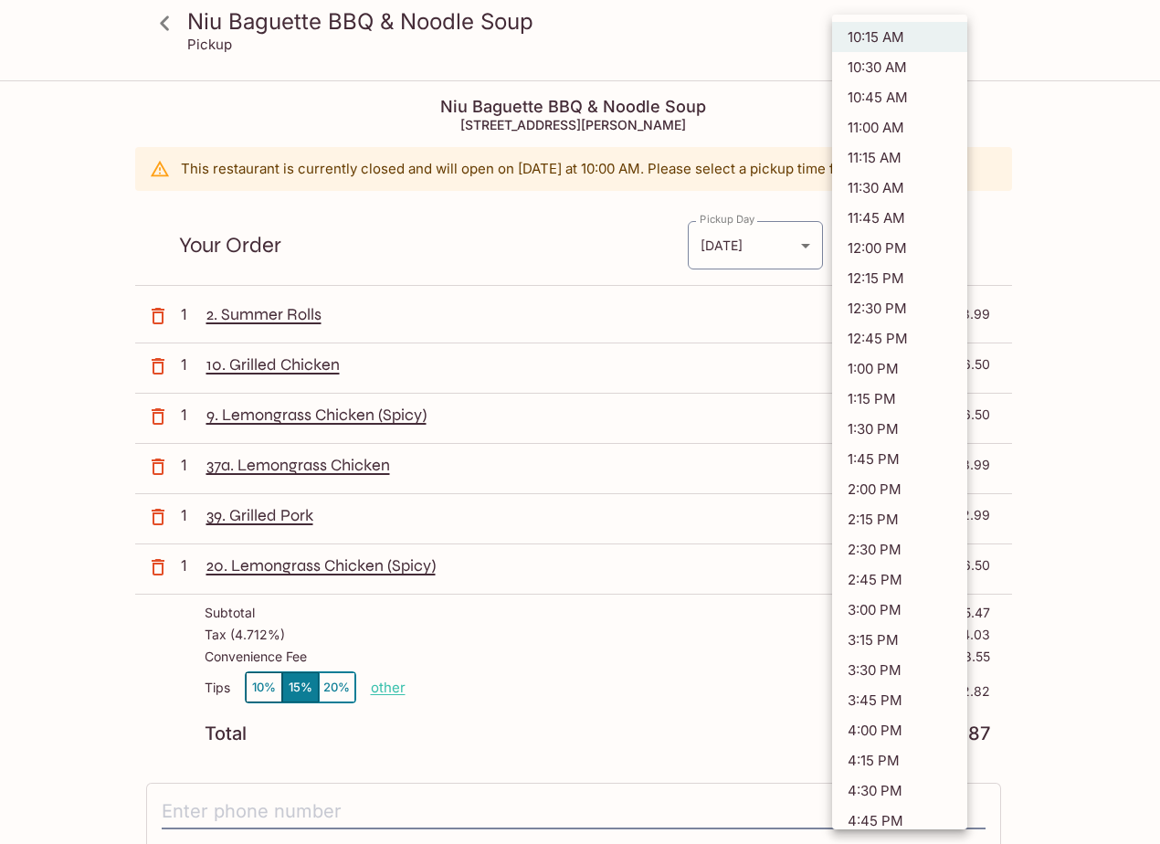
click at [916, 214] on li "11:45 AM" at bounding box center [899, 218] width 135 height 30
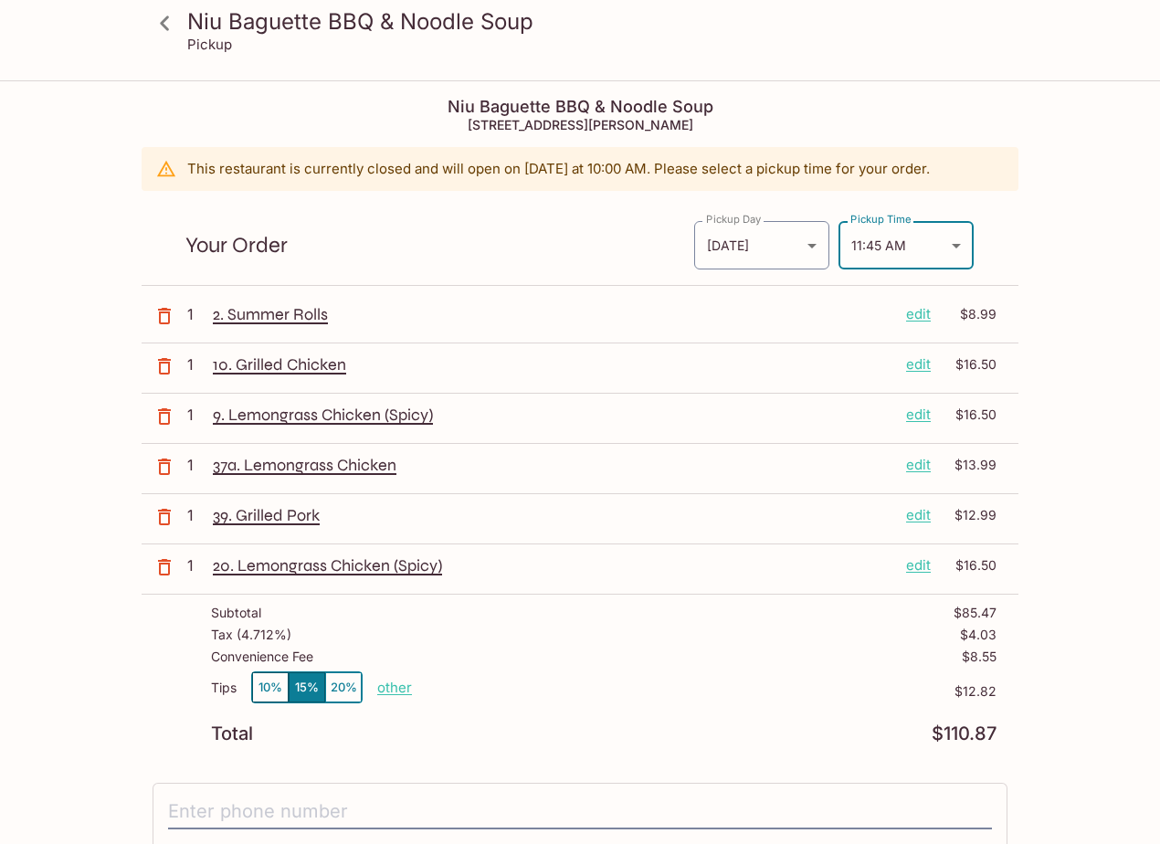
type input "[DATE]T21:45:00.000000Z"
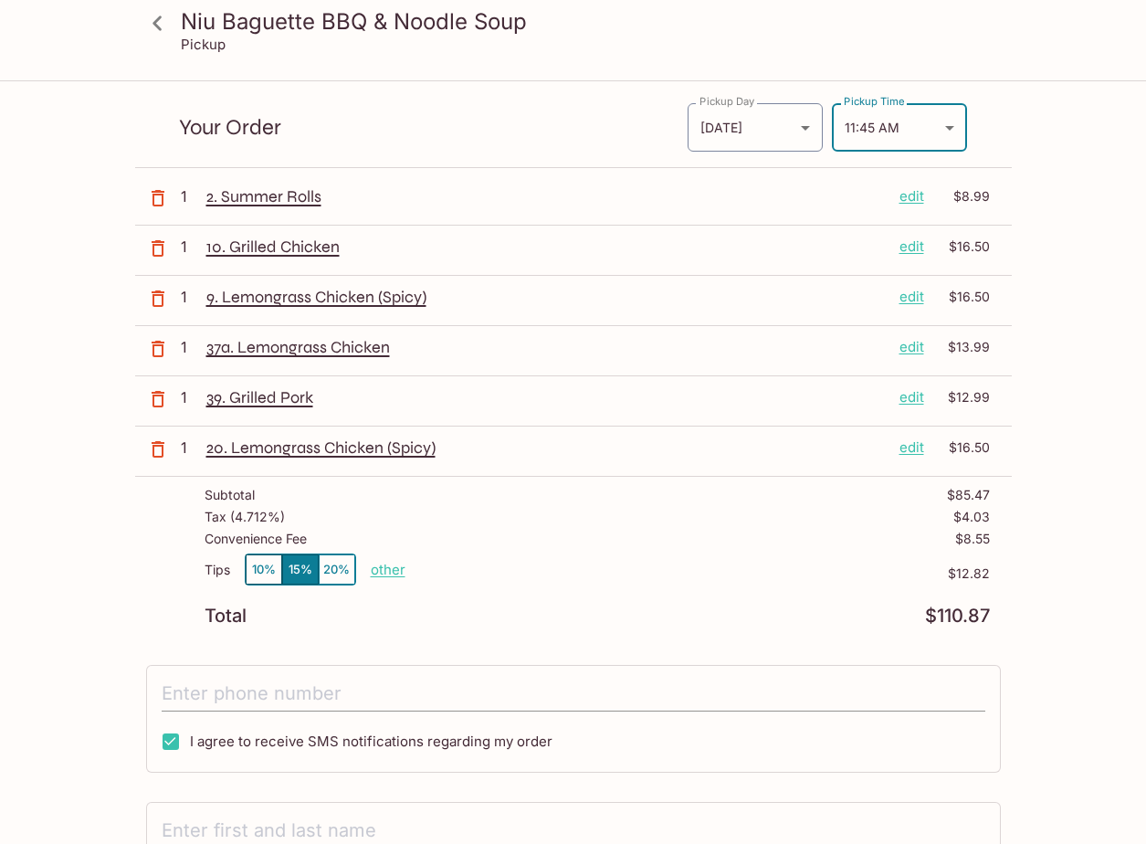
scroll to position [91, 0]
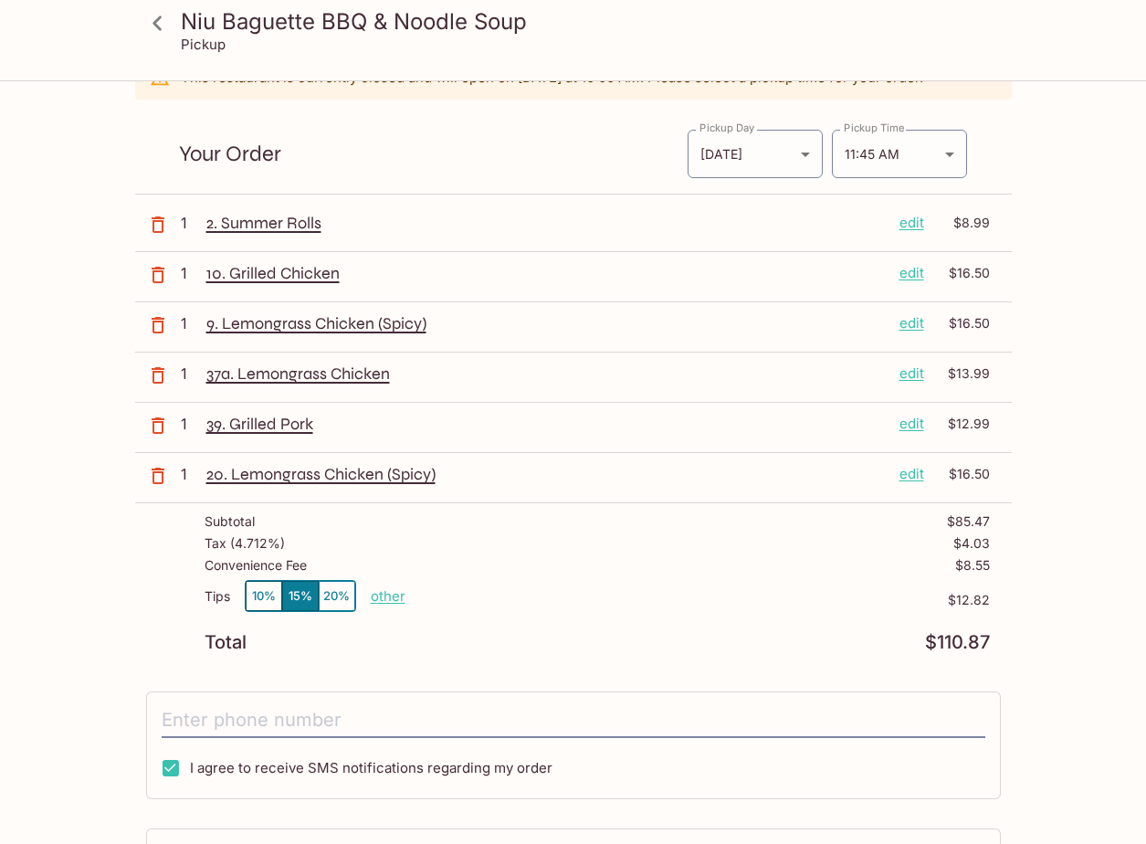
click at [596, 568] on div "Convenience Fee $8.55" at bounding box center [597, 569] width 785 height 22
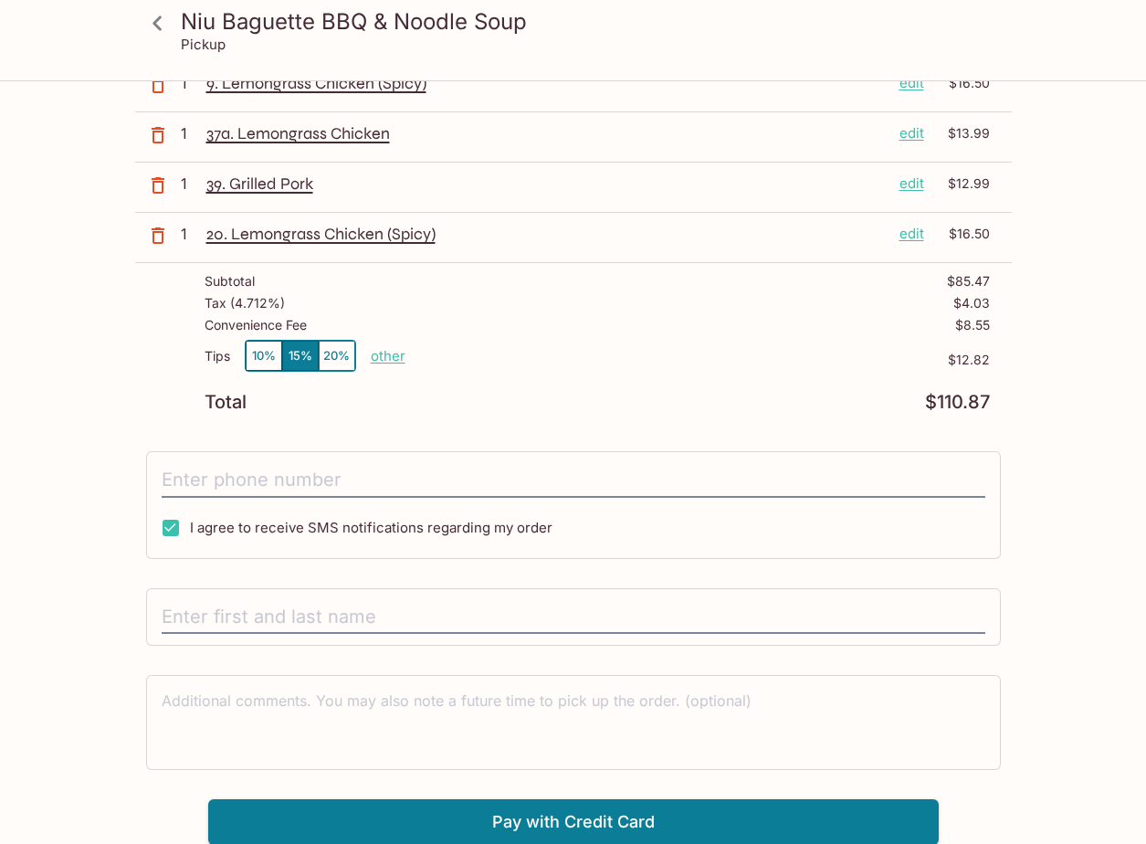
scroll to position [332, 0]
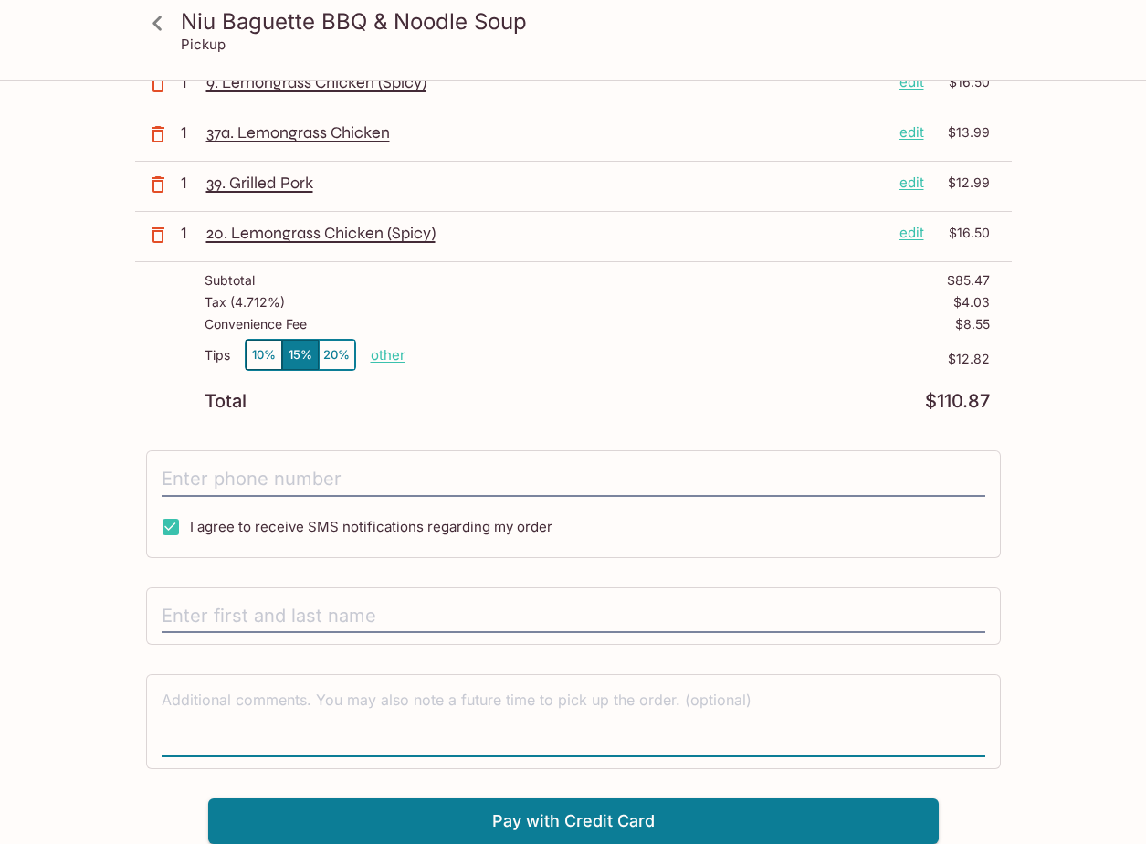
click at [443, 705] on textarea at bounding box center [574, 720] width 824 height 63
click at [1030, 629] on div "Niu Baguette BBQ & Noodle Soup Pickup Niu Baguette BBQ & Noodle Soup [STREET_AD…" at bounding box center [573, 297] width 1146 height 1094
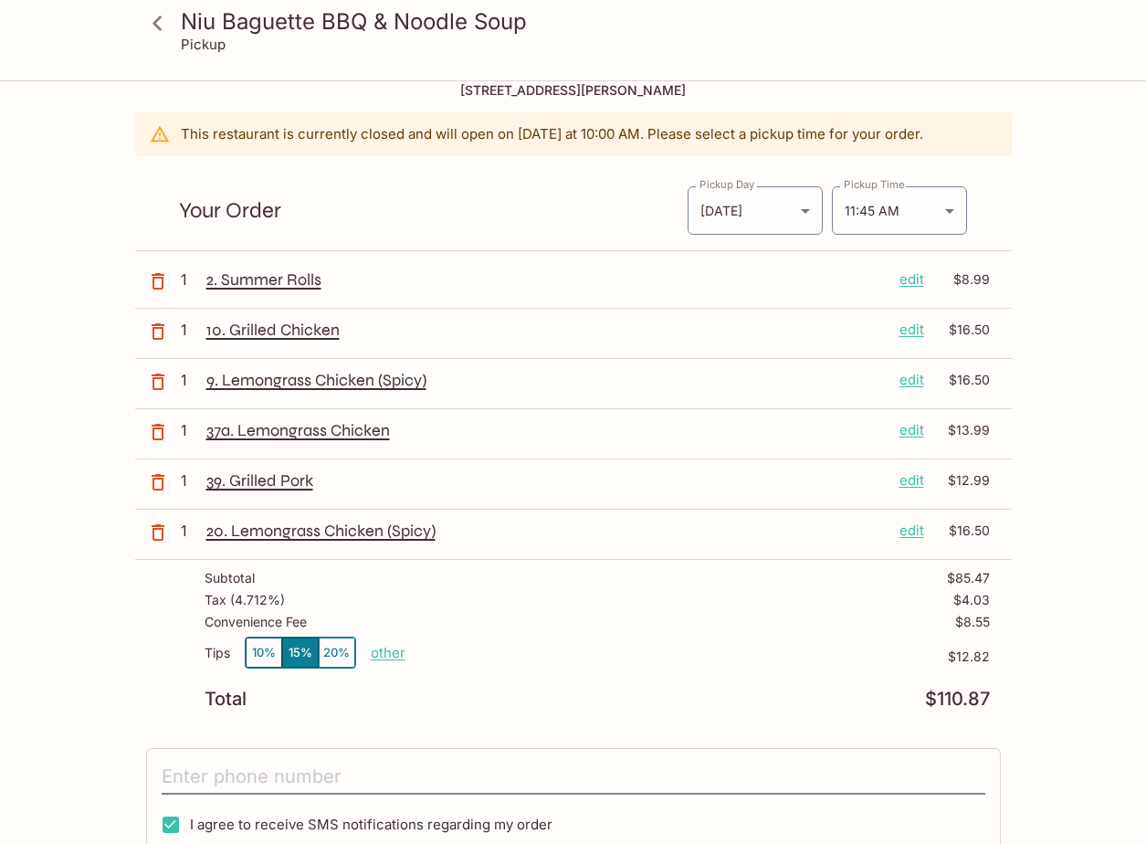
scroll to position [0, 0]
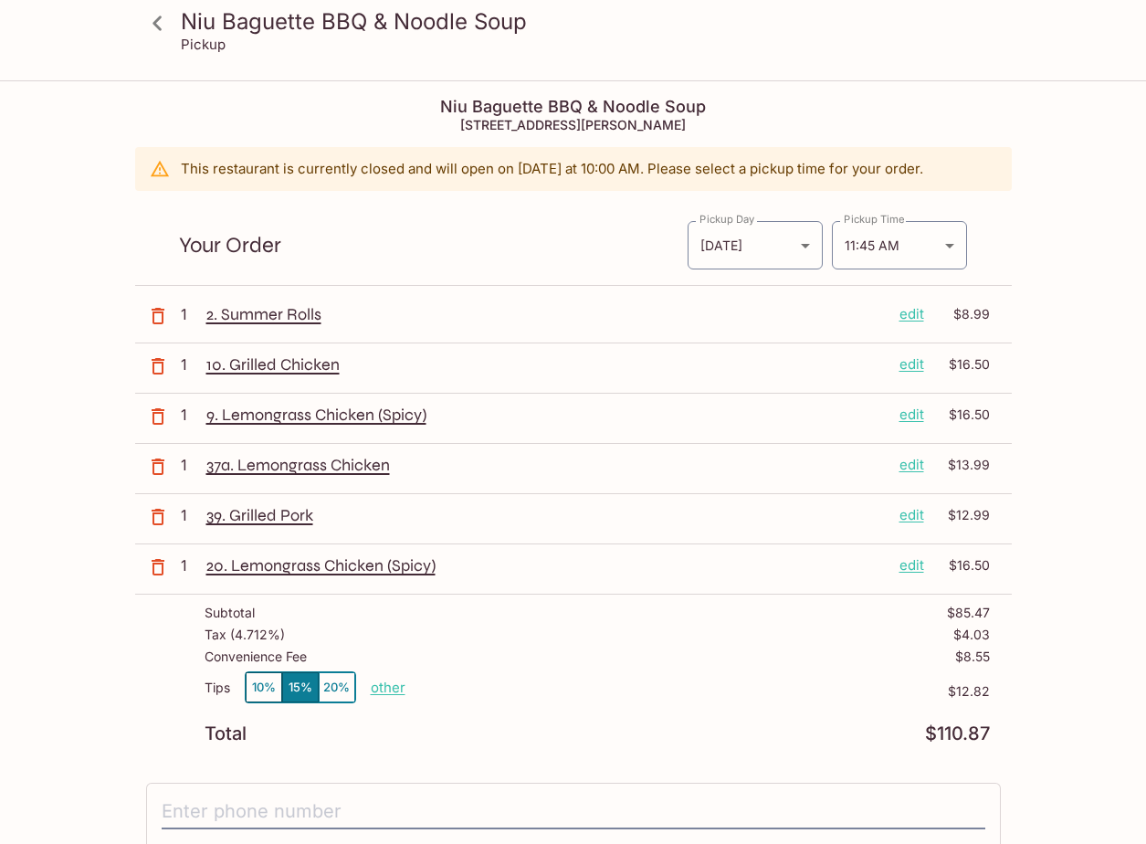
click at [1070, 197] on div "Niu Baguette BBQ & Noodle Soup Pickup Niu Baguette BBQ & Noodle Soup [STREET_AD…" at bounding box center [573, 629] width 1146 height 1094
click at [1031, 187] on div "Niu Baguette BBQ & Noodle Soup Pickup Niu Baguette BBQ & Noodle Soup [STREET_AD…" at bounding box center [573, 629] width 1146 height 1094
click at [1098, 185] on div "Niu Baguette BBQ & Noodle Soup Pickup Niu Baguette BBQ & Noodle Soup [STREET_AD…" at bounding box center [573, 629] width 1146 height 1094
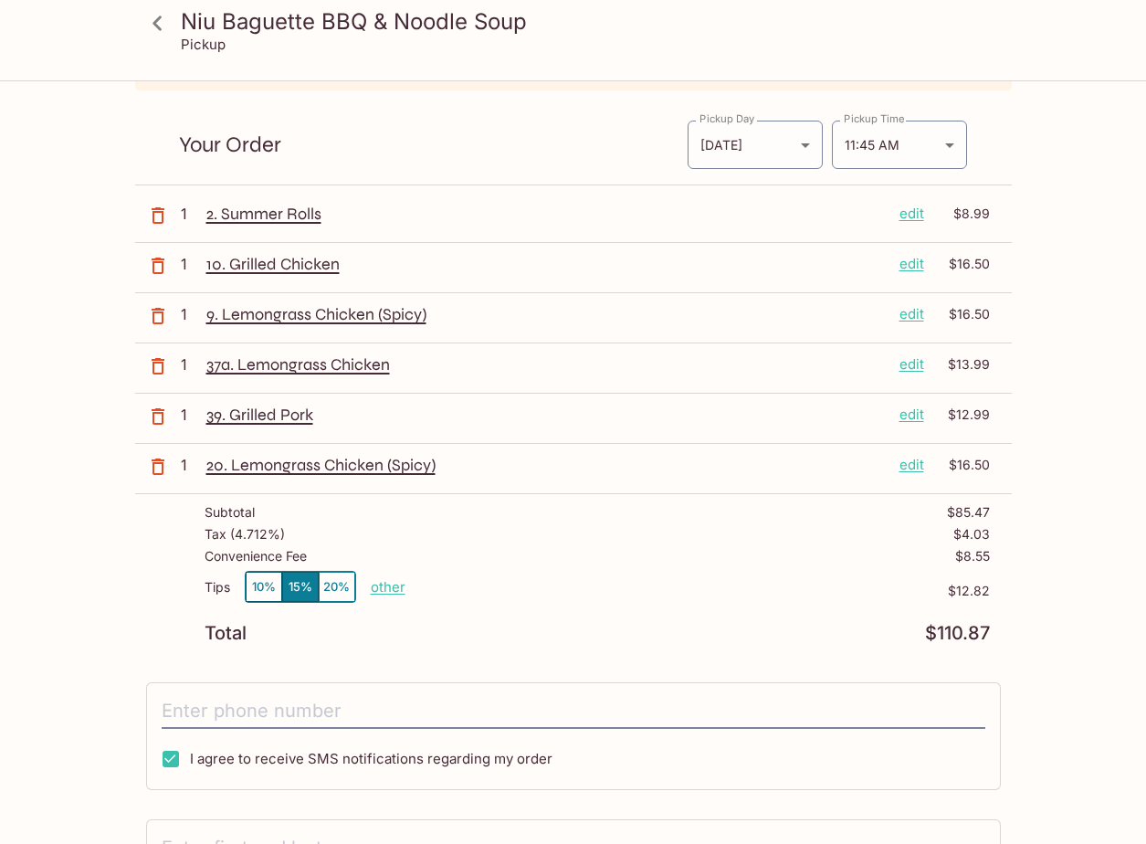
scroll to position [332, 0]
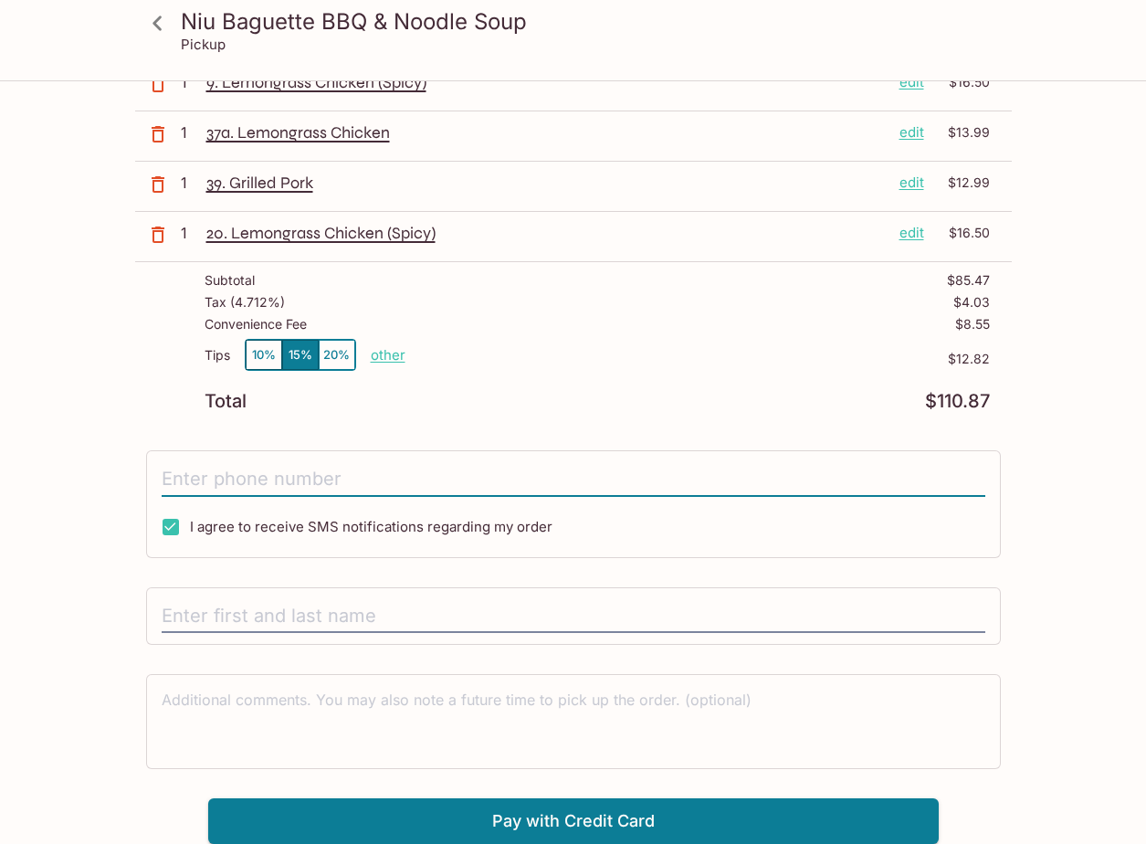
drag, startPoint x: 328, startPoint y: 487, endPoint x: 341, endPoint y: 474, distance: 18.1
click at [328, 486] on input "tel" at bounding box center [574, 479] width 824 height 35
type input "[PHONE_NUMBER]"
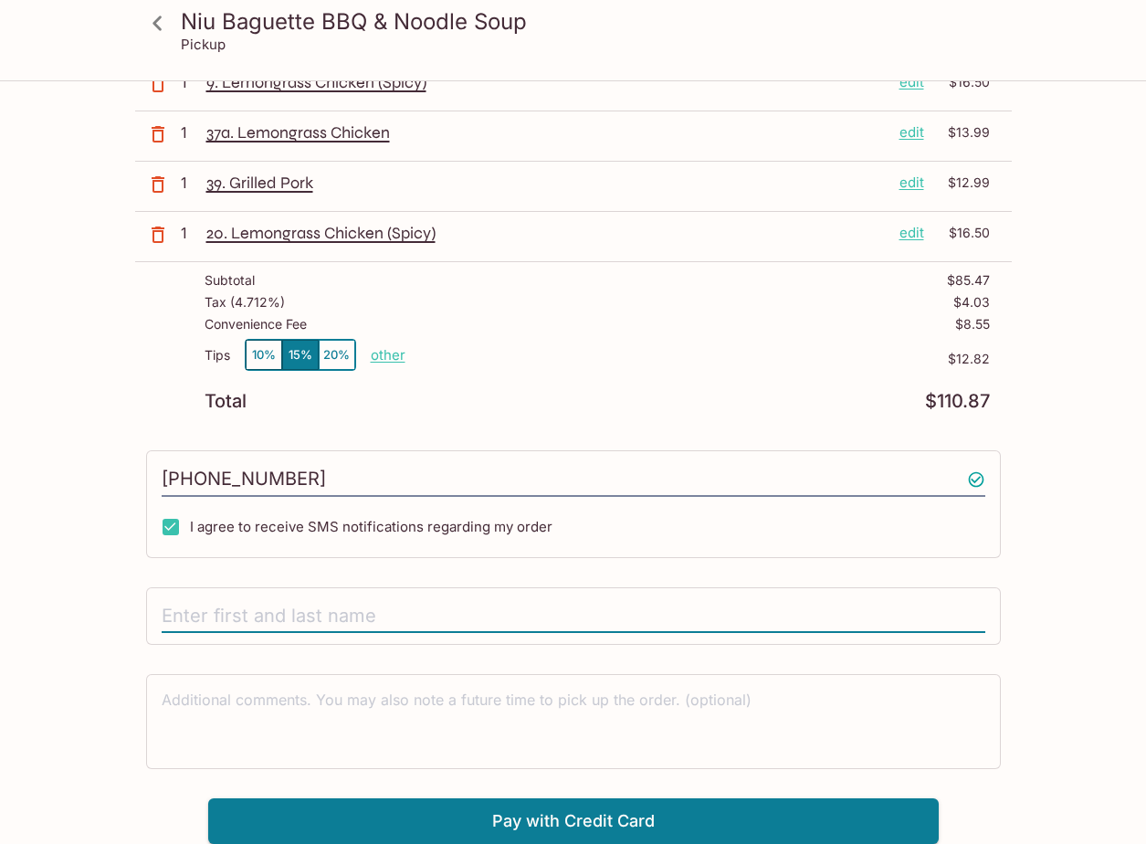
click at [244, 606] on input "text" at bounding box center [574, 616] width 824 height 35
drag, startPoint x: 251, startPoint y: 613, endPoint x: 552, endPoint y: 647, distance: 303.3
click at [209, 621] on input "[PERSON_NAME]" at bounding box center [574, 616] width 824 height 35
type input "[PERSON_NAME]"
click at [457, 724] on textarea at bounding box center [574, 720] width 824 height 63
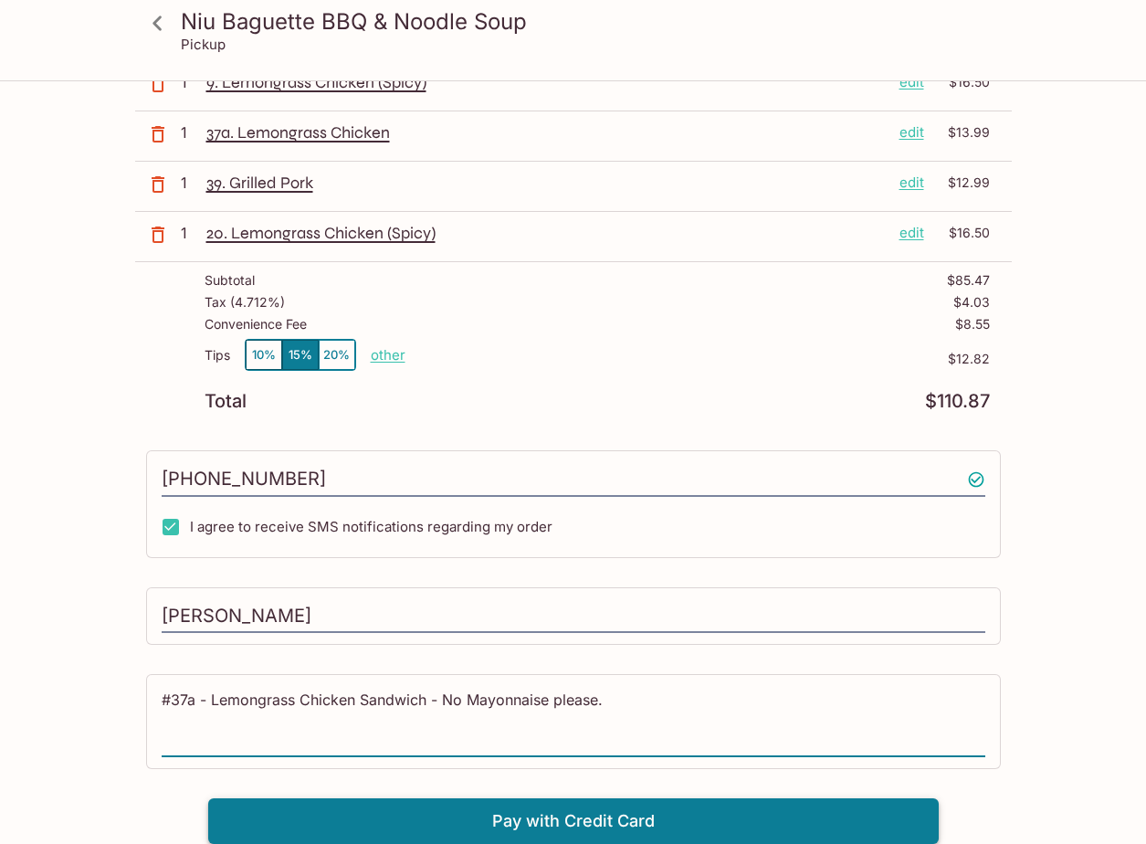
type textarea "#37a - Lemongrass Chicken Sandwich - No Mayonnaise please."
click at [531, 823] on button "Pay with Credit Card" at bounding box center [573, 821] width 730 height 46
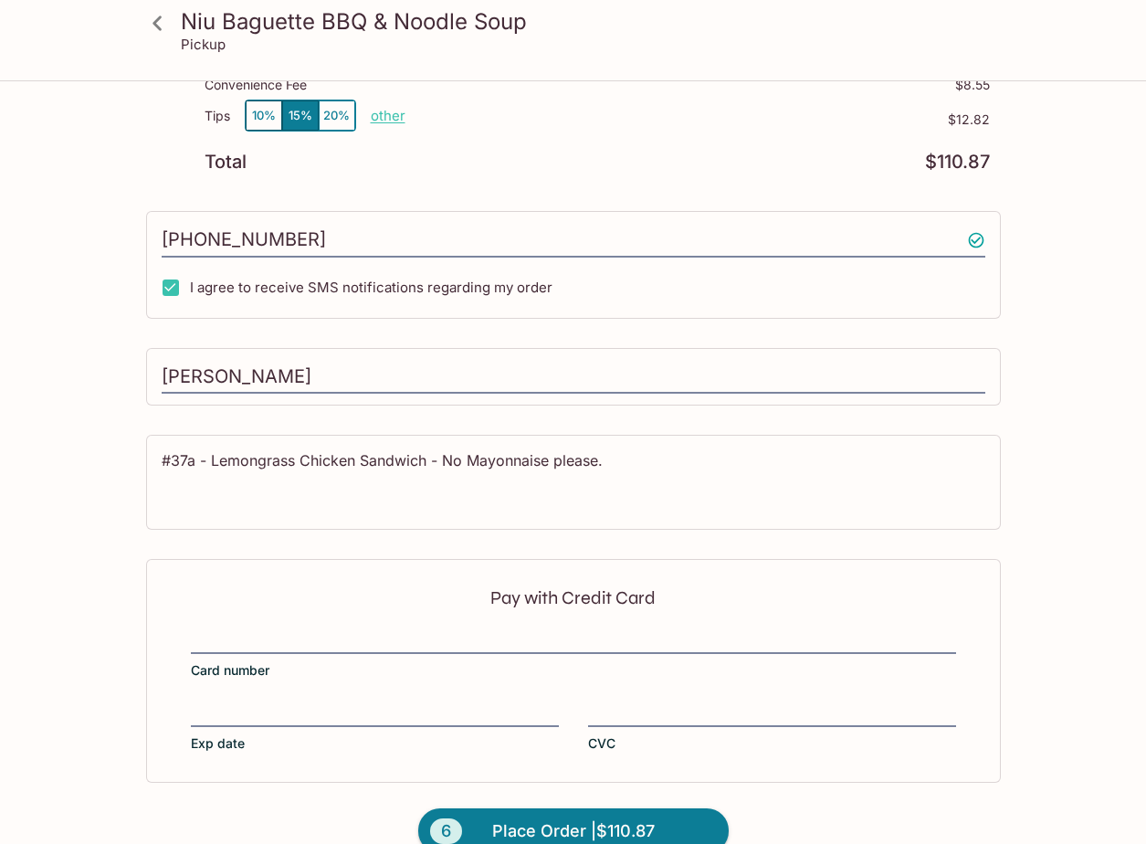
scroll to position [606, 0]
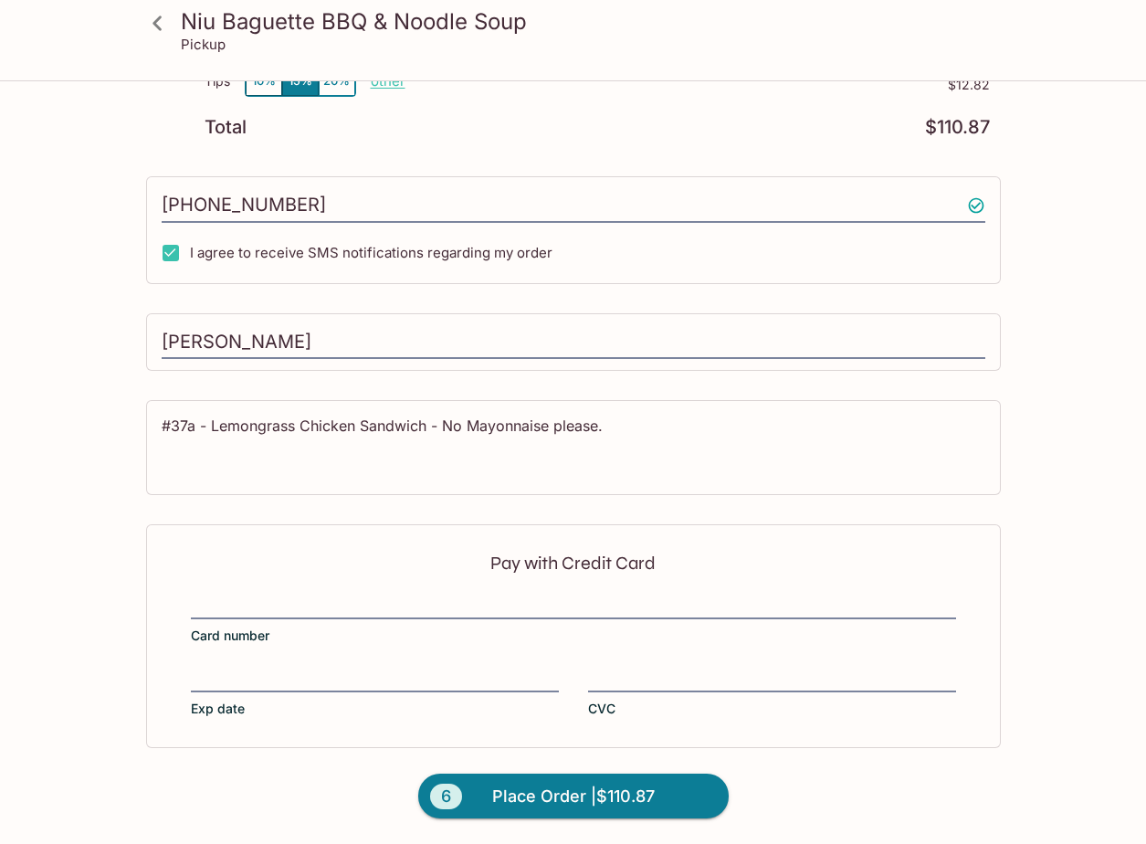
drag, startPoint x: 265, startPoint y: 589, endPoint x: 278, endPoint y: 595, distance: 15.1
click at [265, 589] on div "Pay with Credit Card Card number Exp date CVC" at bounding box center [573, 635] width 855 height 223
click at [256, 615] on div at bounding box center [573, 607] width 765 height 26
click at [256, 595] on input "Card number" at bounding box center [573, 594] width 765 height 1
click at [690, 691] on label "CVC" at bounding box center [772, 692] width 368 height 51
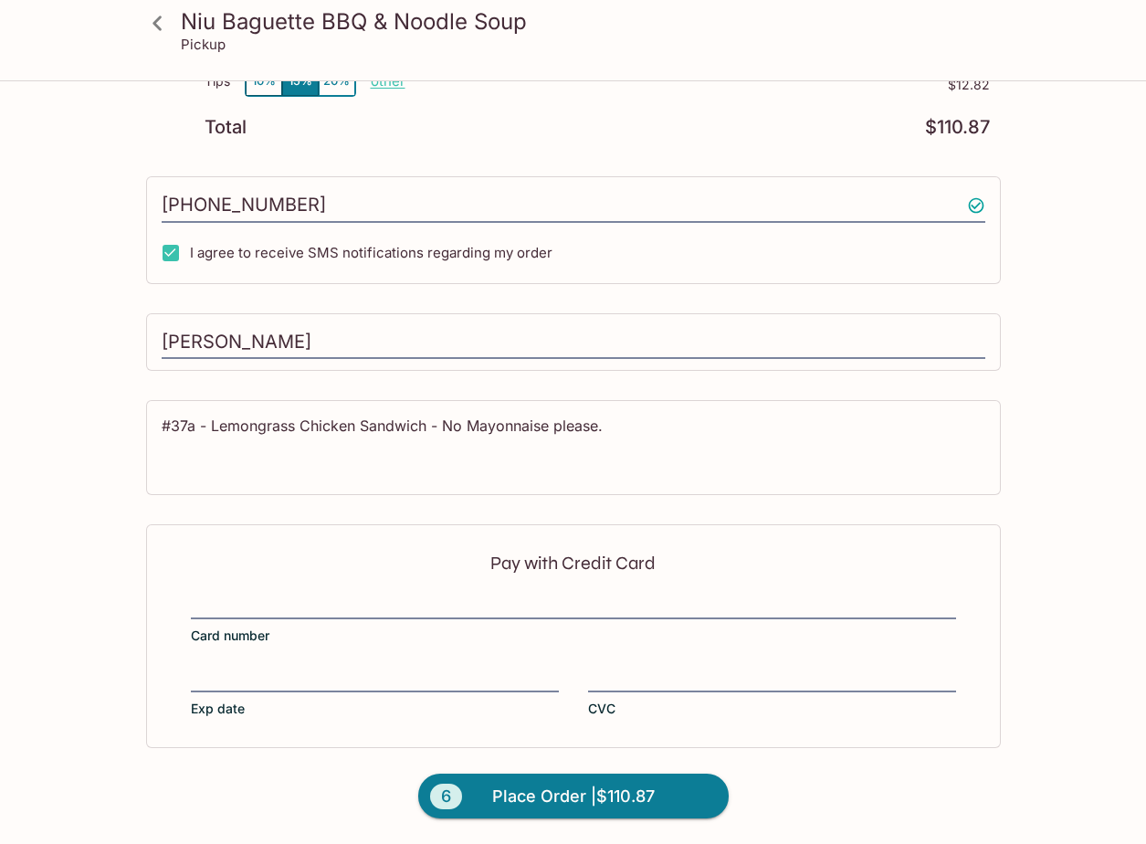
click at [690, 668] on input "CVC" at bounding box center [772, 667] width 368 height 1
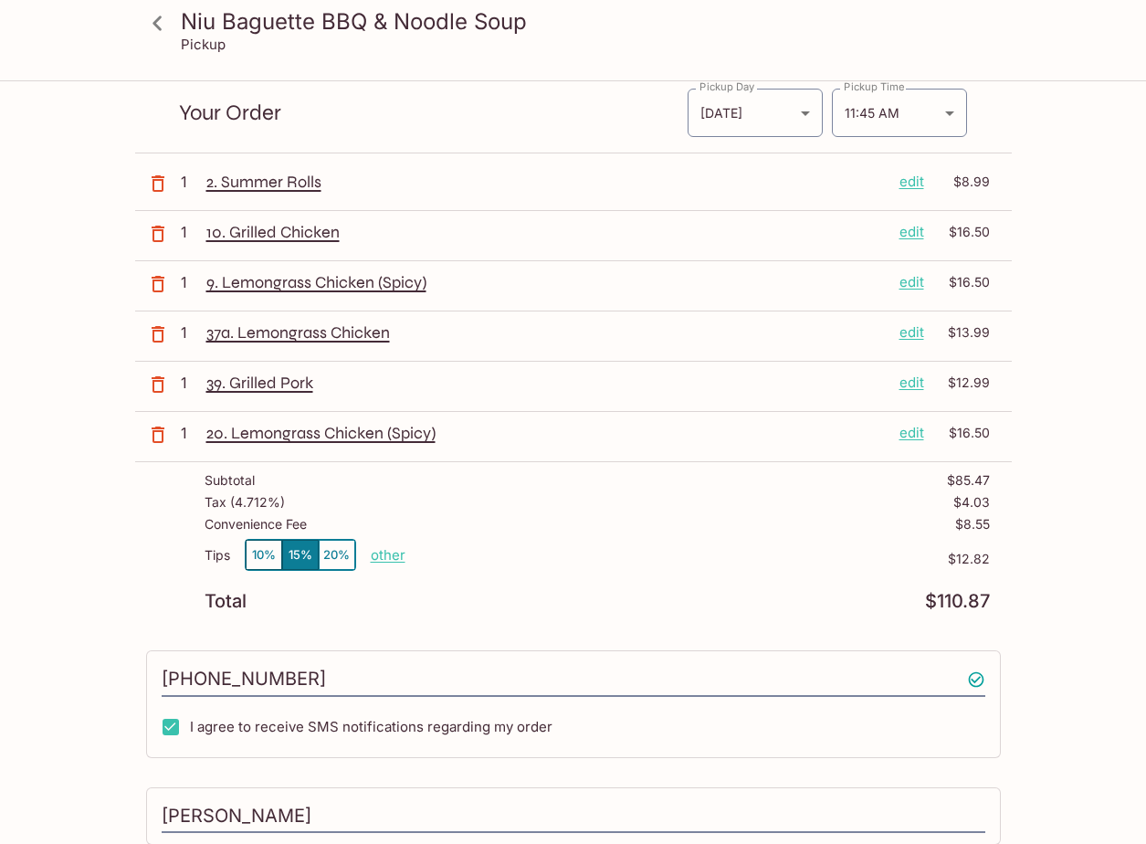
scroll to position [0, 0]
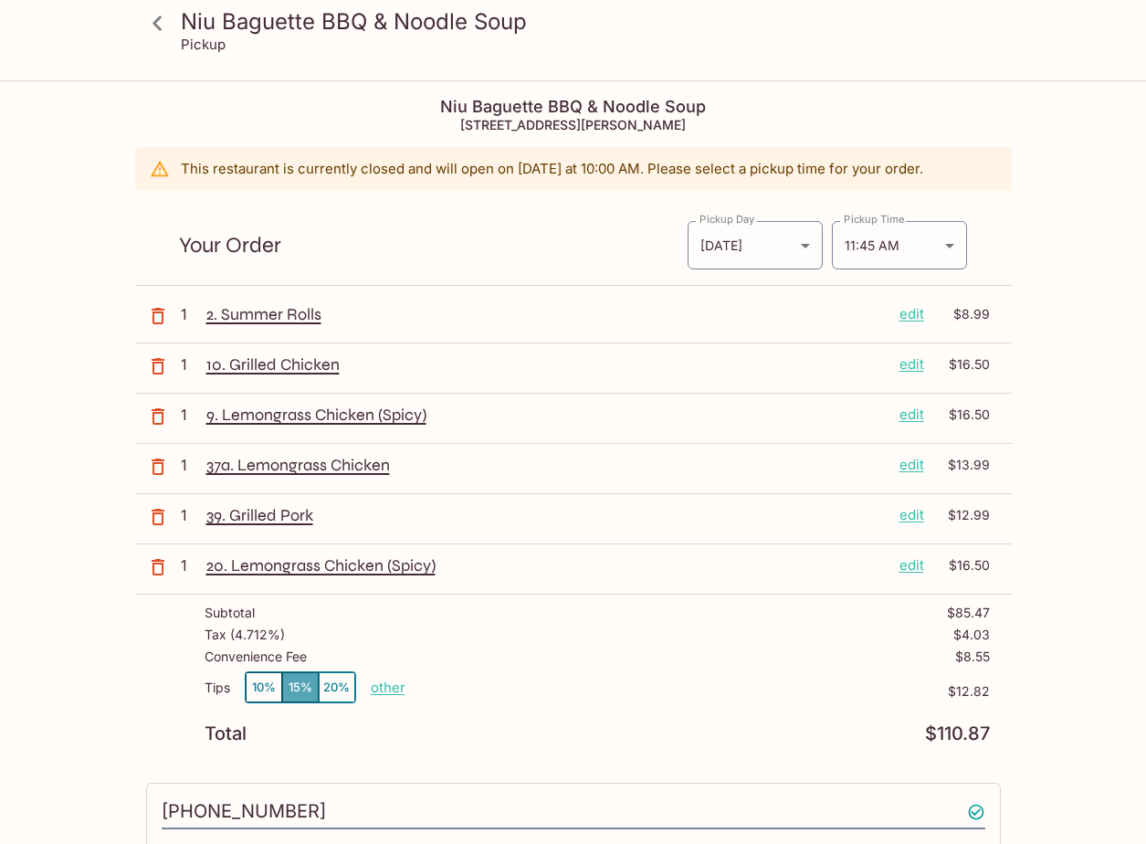
click at [296, 680] on button "15%" at bounding box center [300, 687] width 37 height 30
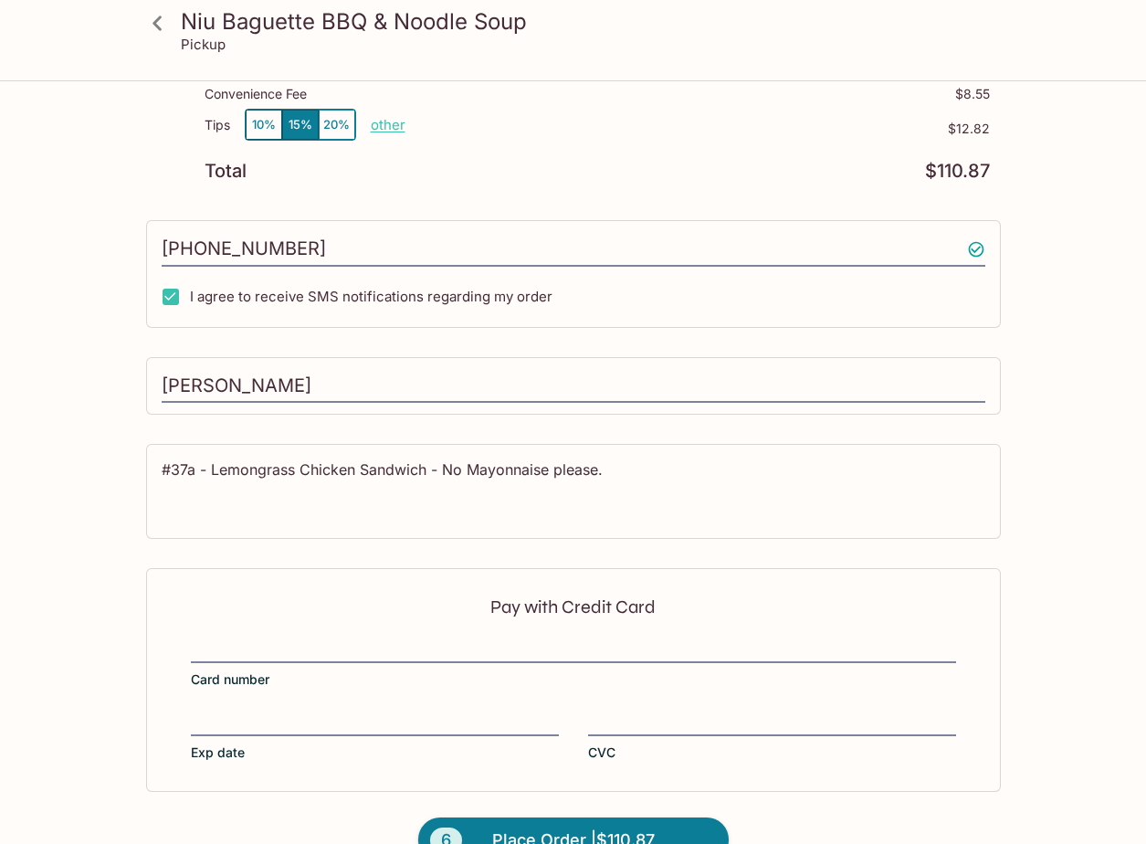
scroll to position [606, 0]
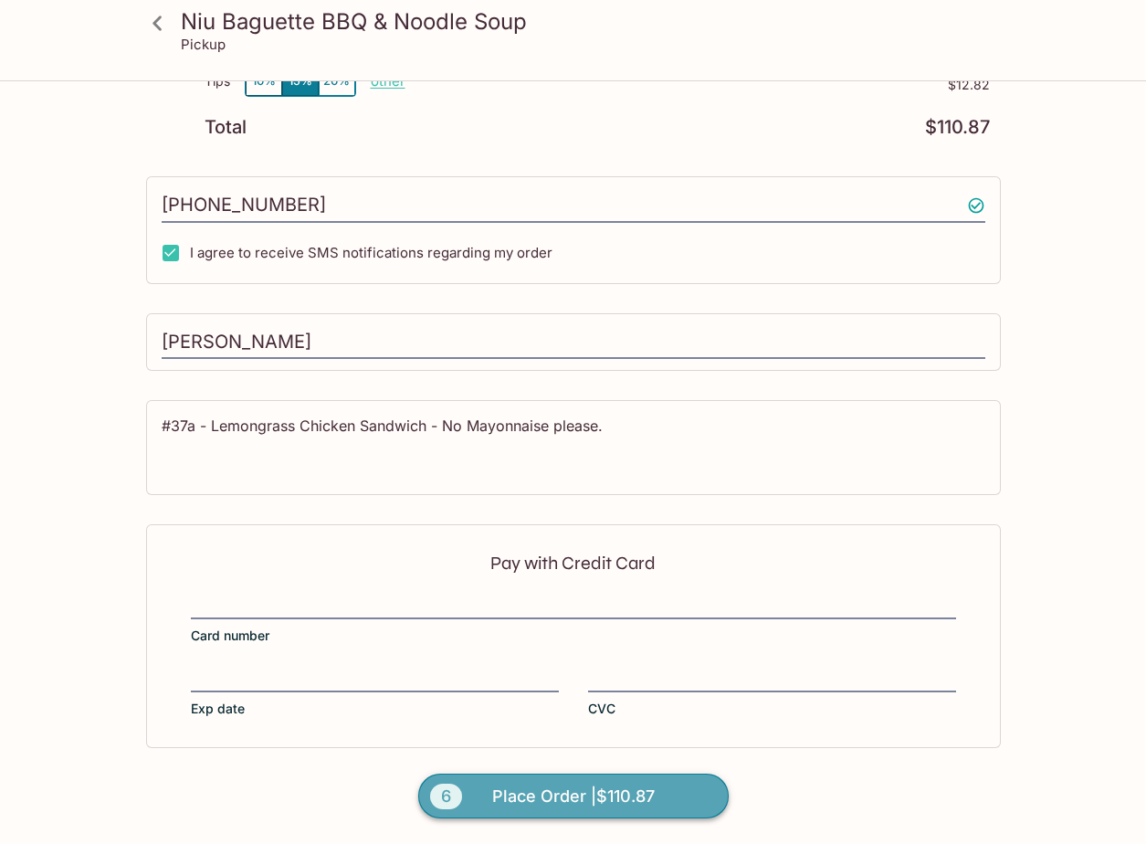
click at [572, 794] on span "Place Order | $110.87" at bounding box center [573, 796] width 163 height 29
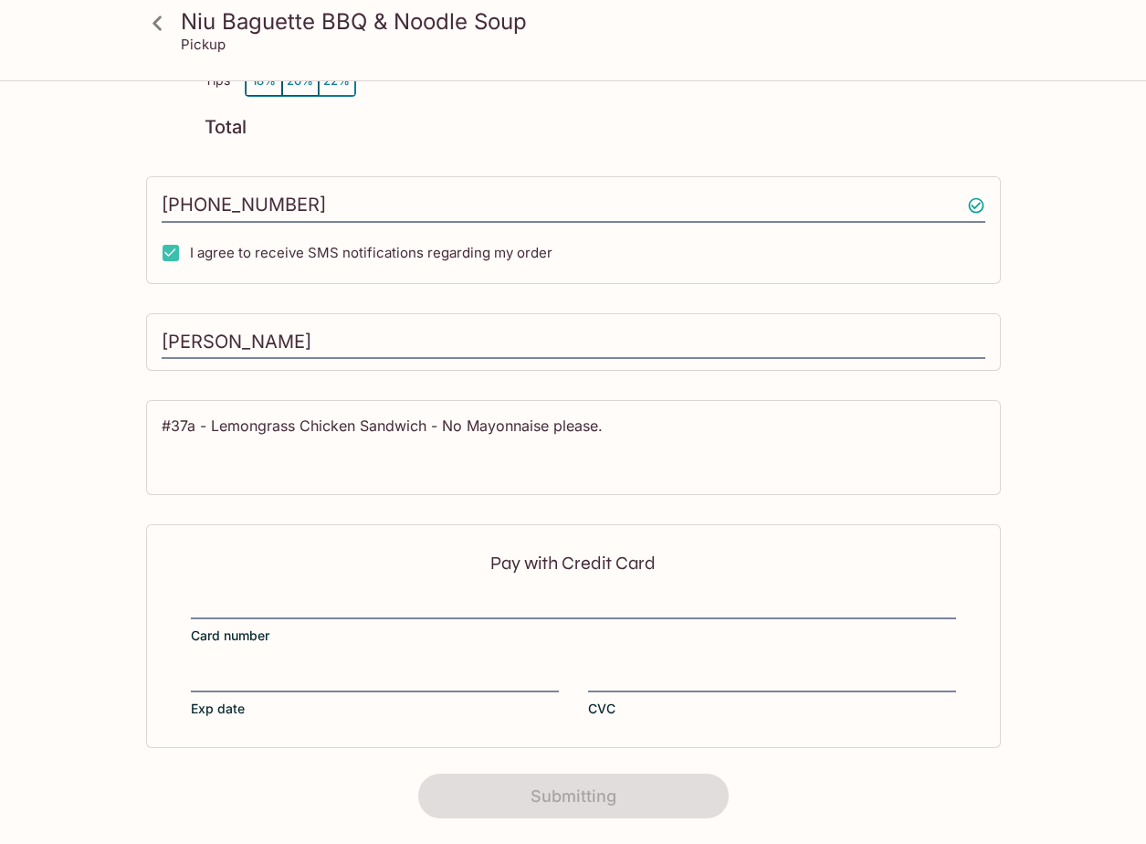
scroll to position [217, 0]
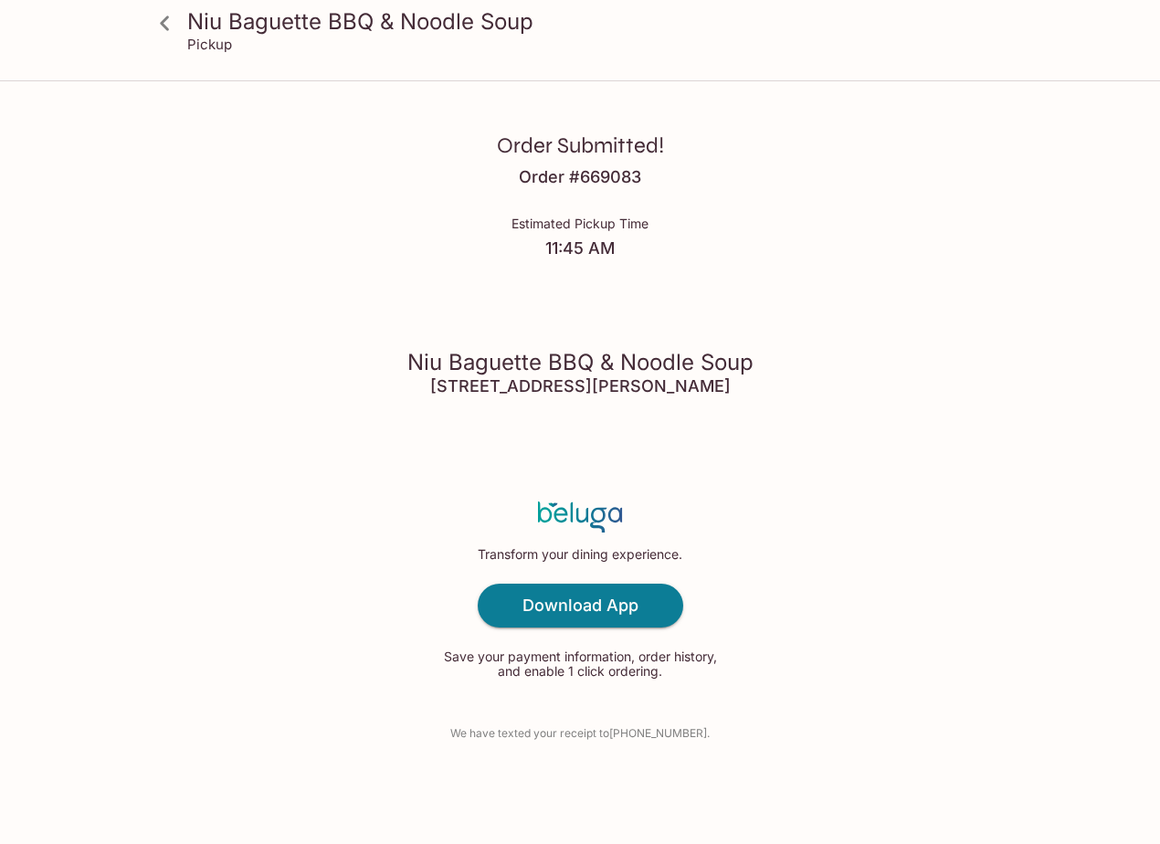
click at [286, 450] on div "Order Submitted! Order # 669083 Estimated Pickup Time 11:45 AM Niu Baguette BBQ…" at bounding box center [580, 422] width 1160 height 844
click at [609, 184] on h4 "Order # 669083" at bounding box center [580, 177] width 122 height 20
click at [179, 622] on div "Order Submitted! Order # 669083 Estimated Pickup Time 11:45 AM Niu Baguette BBQ…" at bounding box center [580, 422] width 1160 height 844
click at [983, 344] on div "Order Submitted! Order # 669083 Estimated Pickup Time 11:45 AM Niu Baguette BBQ…" at bounding box center [580, 422] width 1160 height 844
click at [172, 16] on icon at bounding box center [165, 23] width 32 height 32
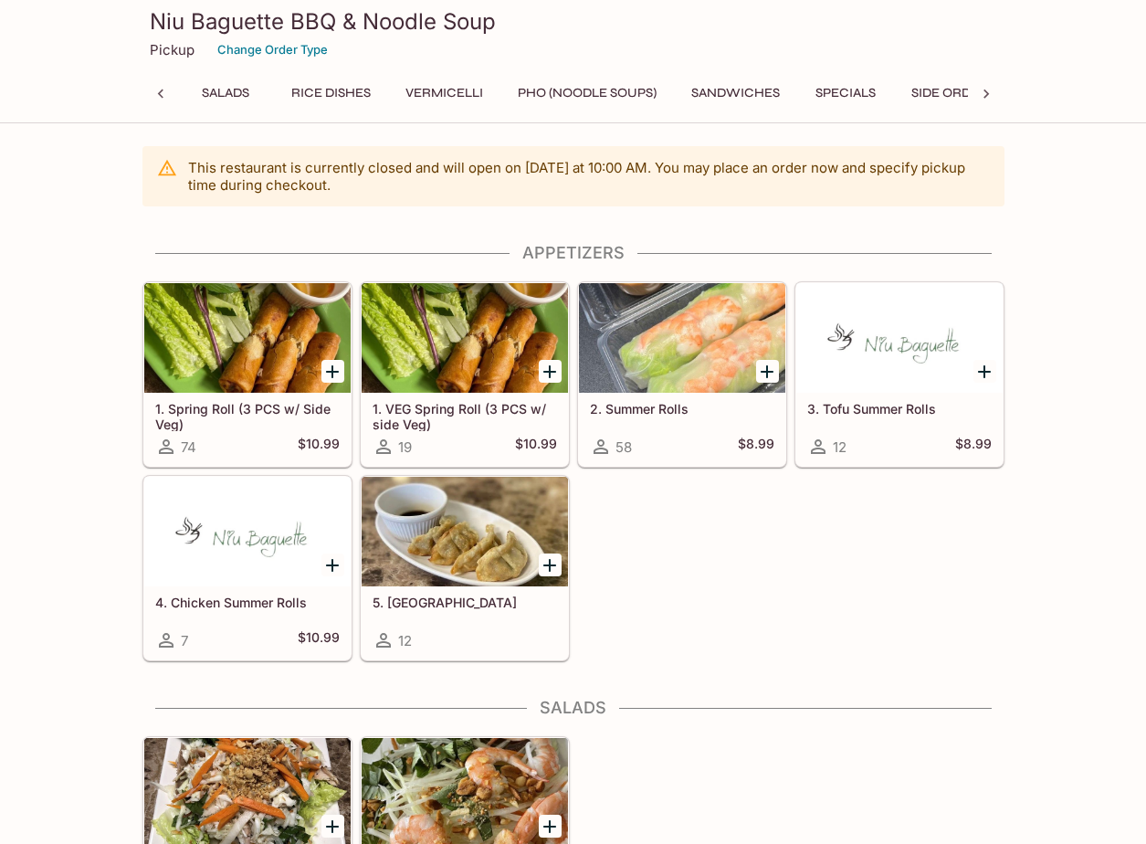
scroll to position [0, 7]
click at [990, 93] on icon at bounding box center [986, 94] width 18 height 18
click at [990, 93] on div "Appetizers Salads Rice Dishes Vermicelli Pho (Noodle Soups) Sandwiches Specials…" at bounding box center [573, 98] width 862 height 37
click at [157, 95] on icon at bounding box center [161, 94] width 18 height 18
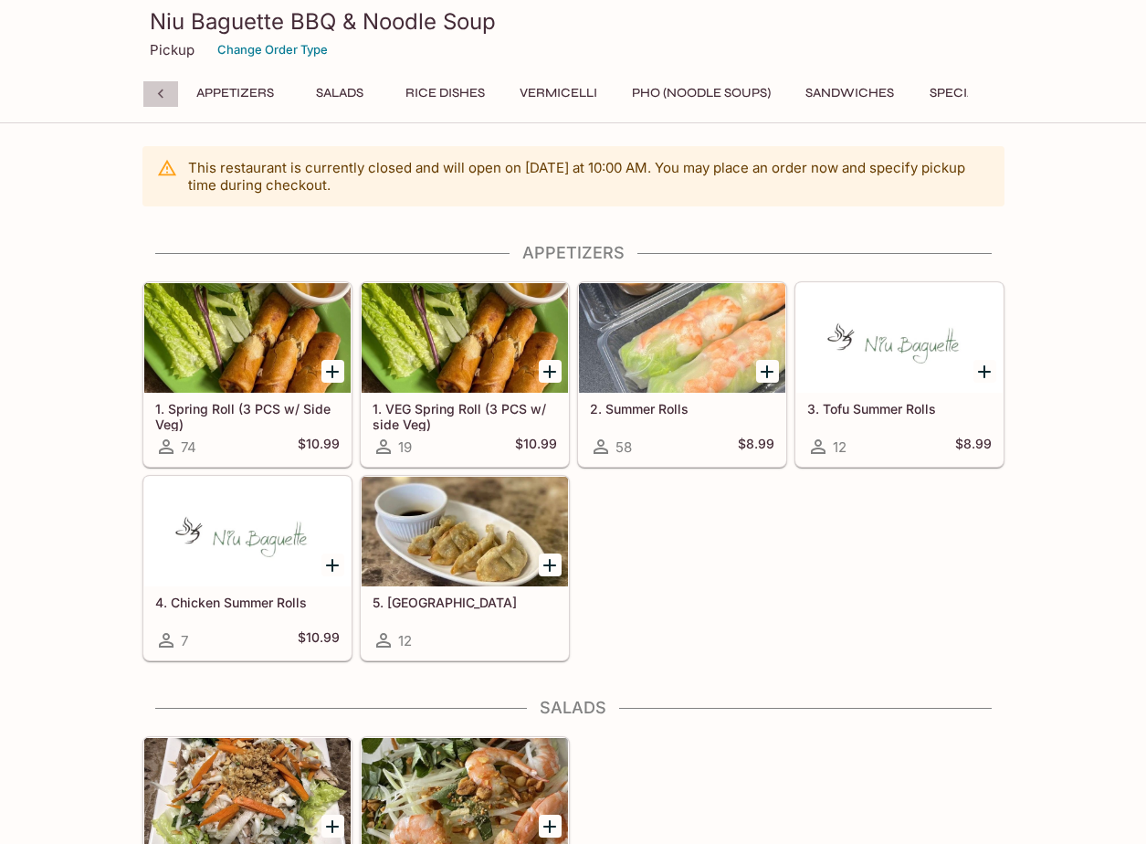
click at [157, 94] on icon at bounding box center [161, 94] width 18 height 18
click at [157, 94] on div "Appetizers Salads Rice Dishes Vermicelli Pho (Noodle Soups) Sandwiches Specials…" at bounding box center [573, 98] width 862 height 37
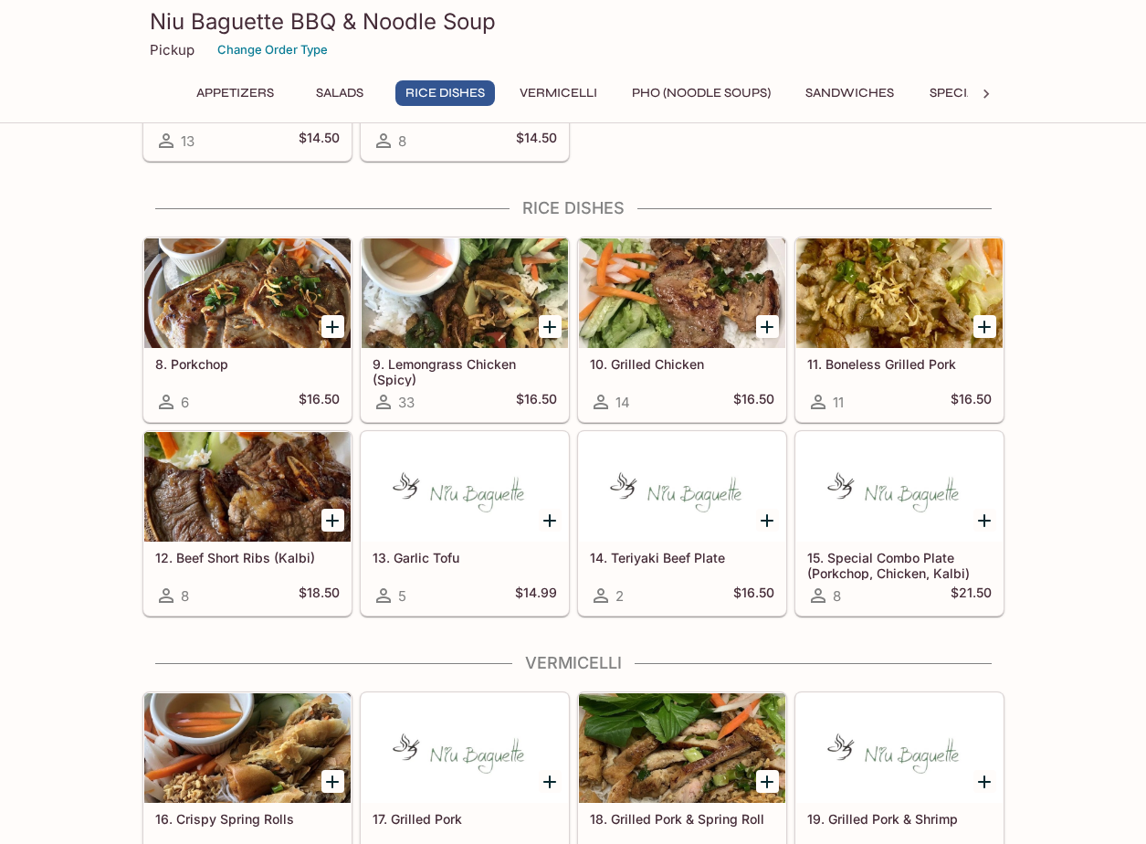
scroll to position [457, 0]
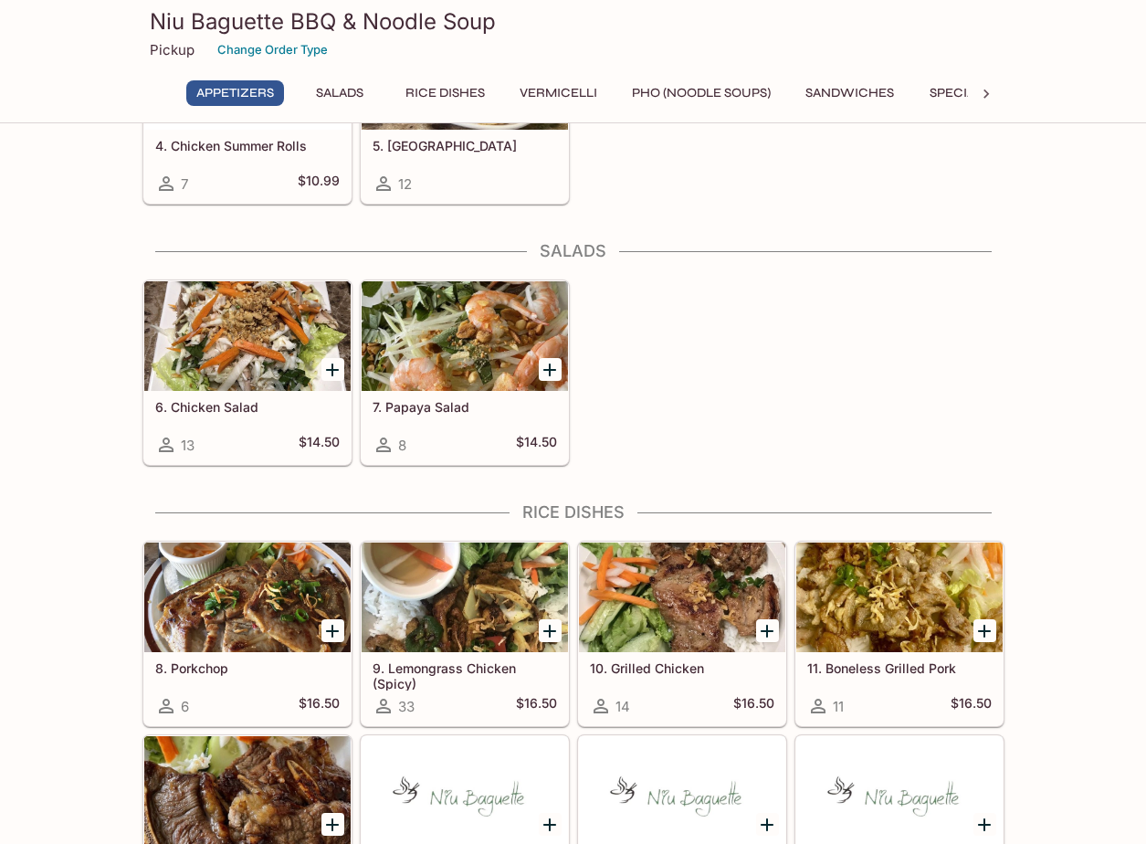
click at [575, 48] on div "Pickup Change Order Type" at bounding box center [573, 50] width 847 height 28
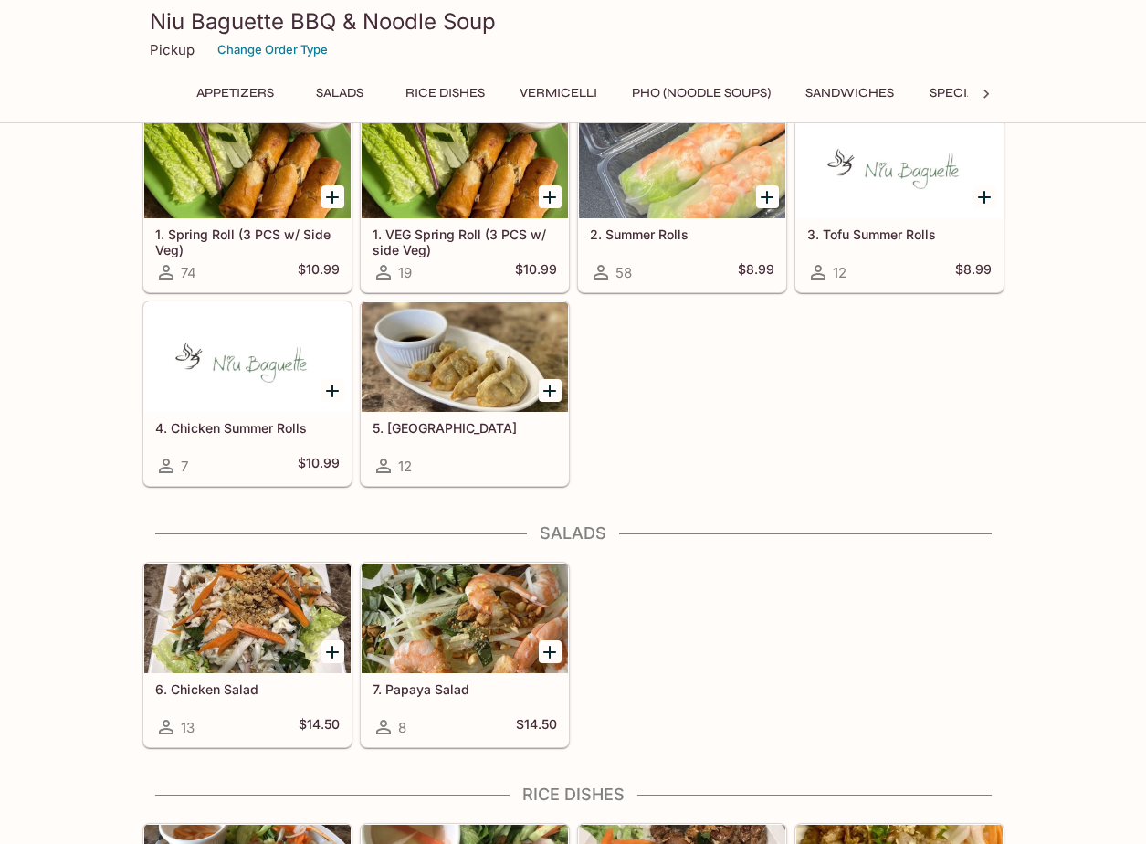
scroll to position [0, 0]
